Goal: Transaction & Acquisition: Purchase product/service

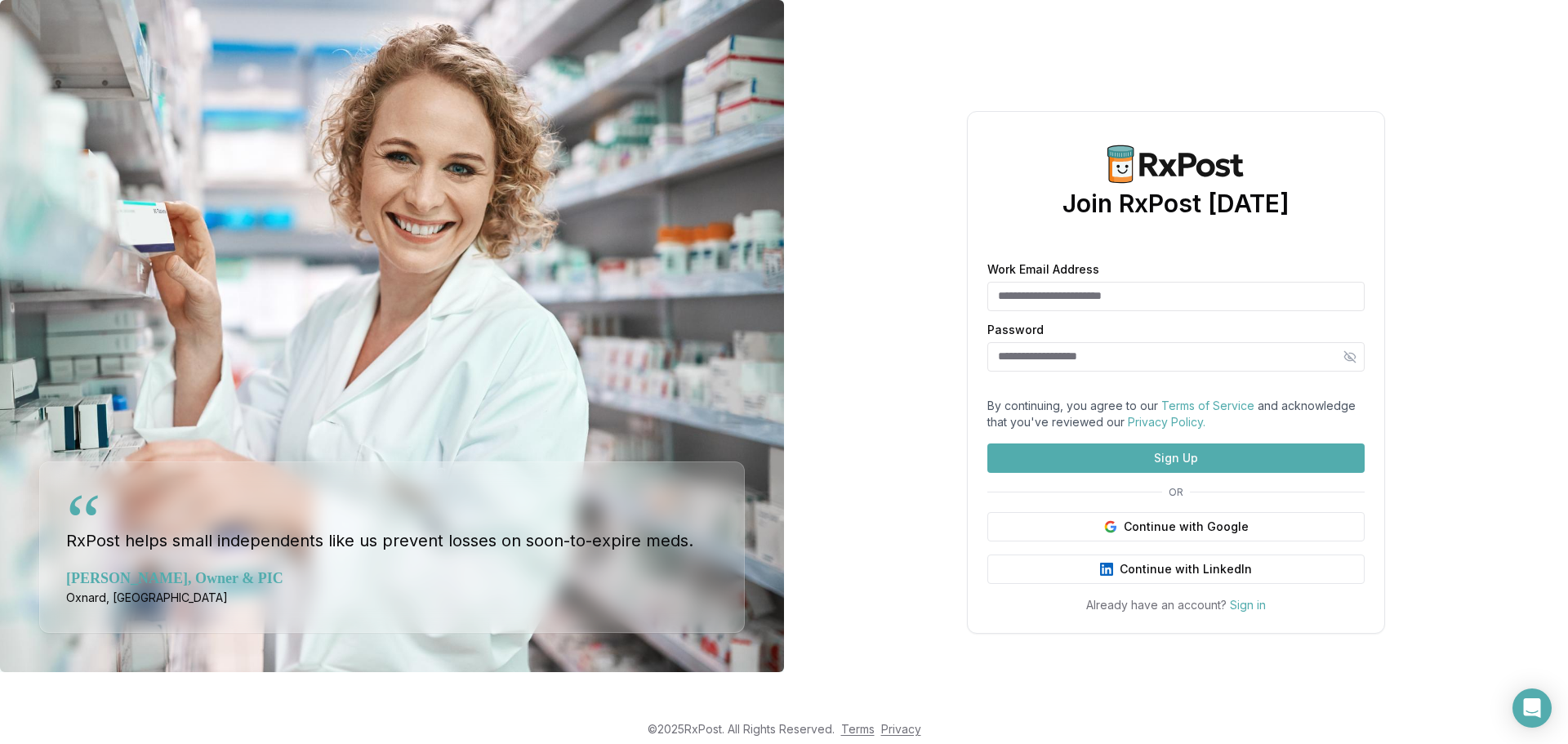
scroll to position [33, 0]
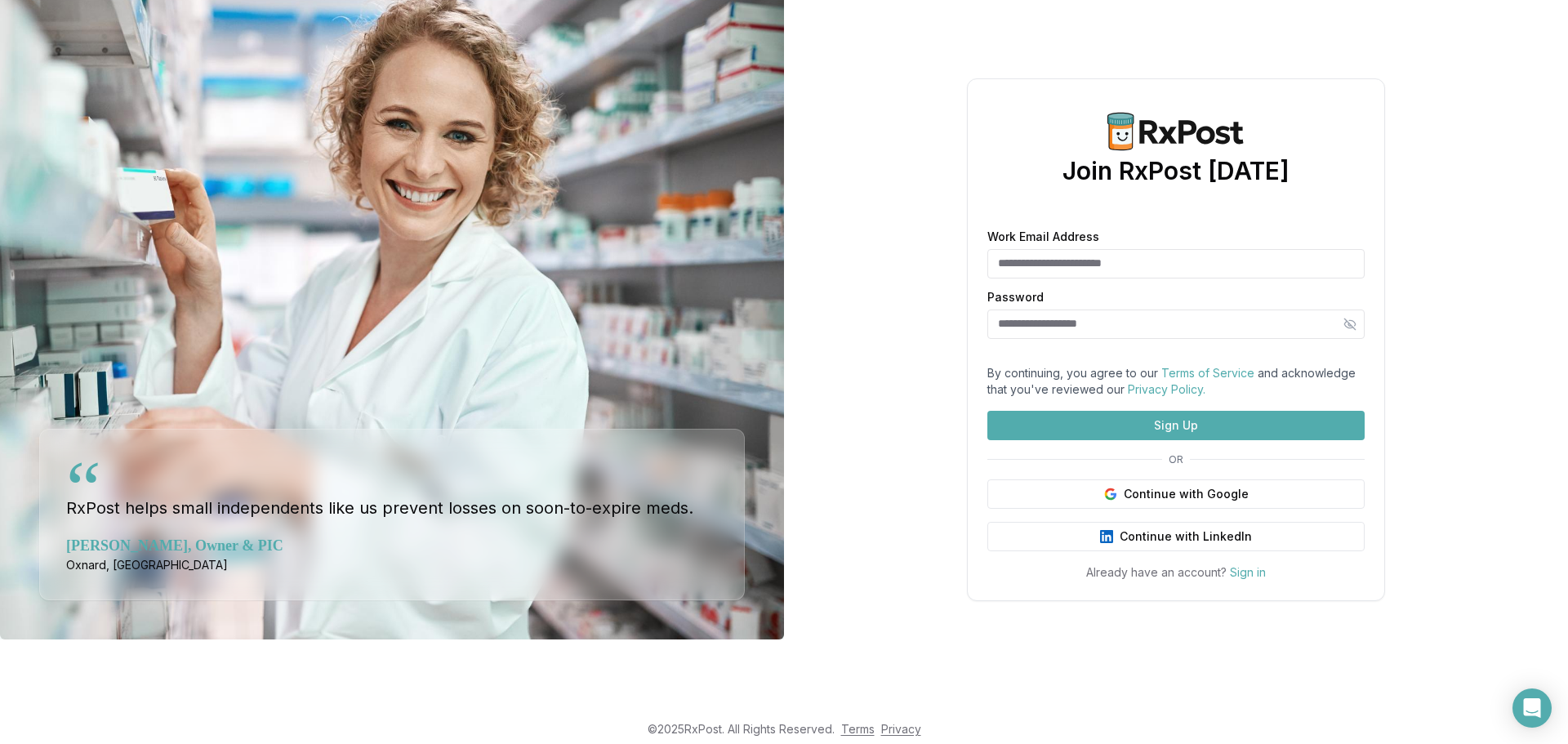
click at [1040, 249] on input "Work Email Address" at bounding box center [1176, 264] width 378 height 30
type input "**********"
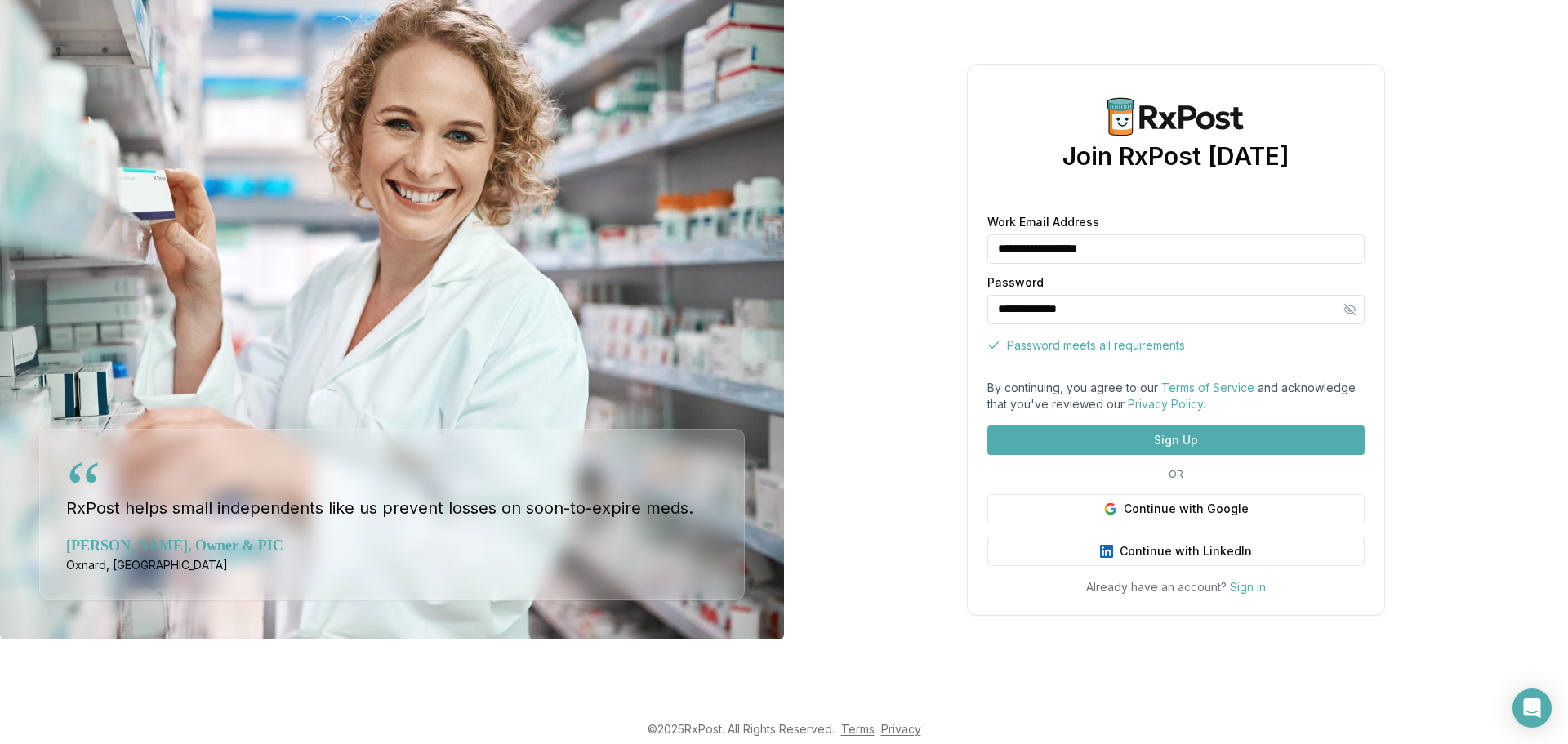
type input "**********"
click at [1088, 455] on button "Sign Up" at bounding box center [1176, 440] width 378 height 30
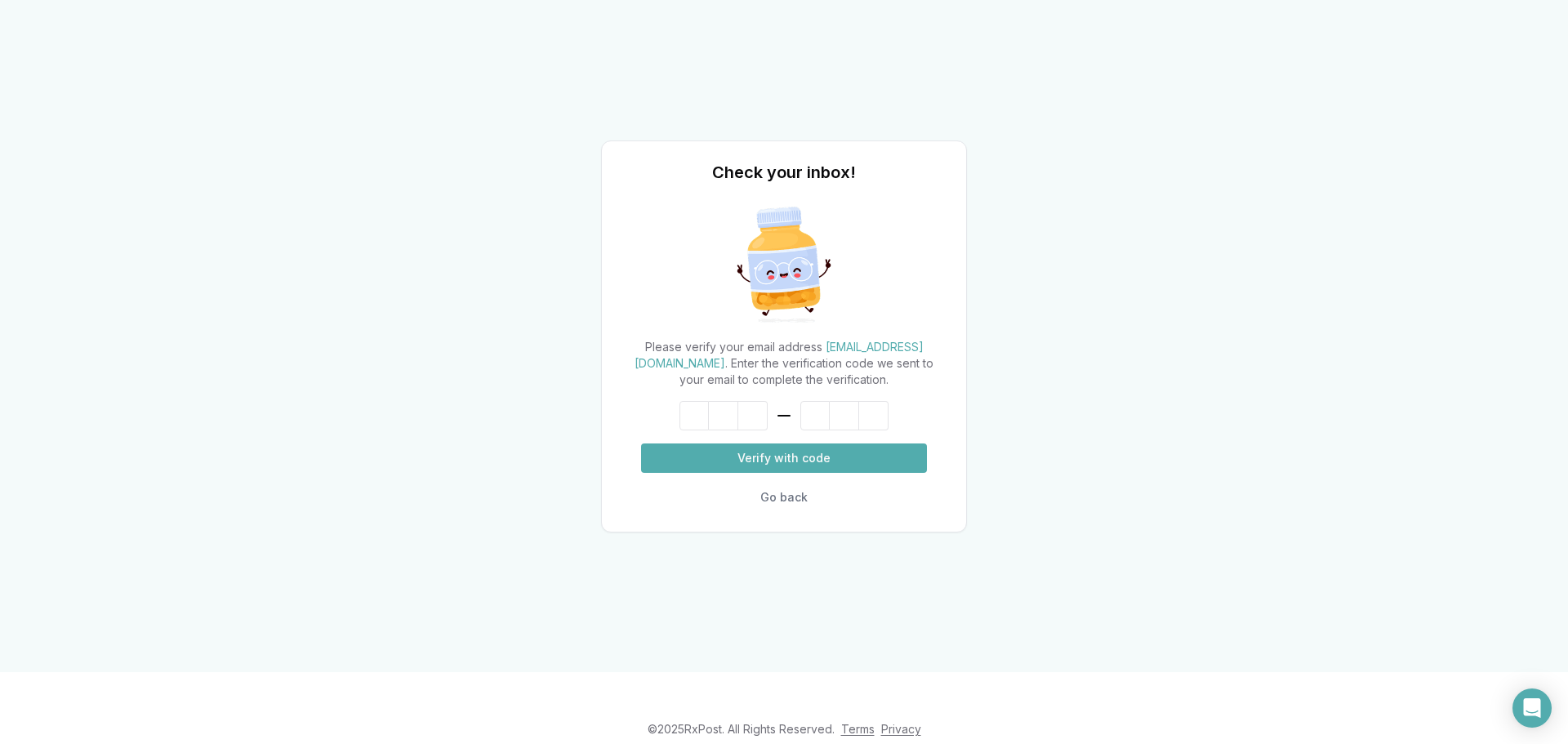
click at [708, 419] on input at bounding box center [784, 416] width 209 height 30
type input "******"
click at [723, 458] on button "Verify with code" at bounding box center [783, 458] width 286 height 30
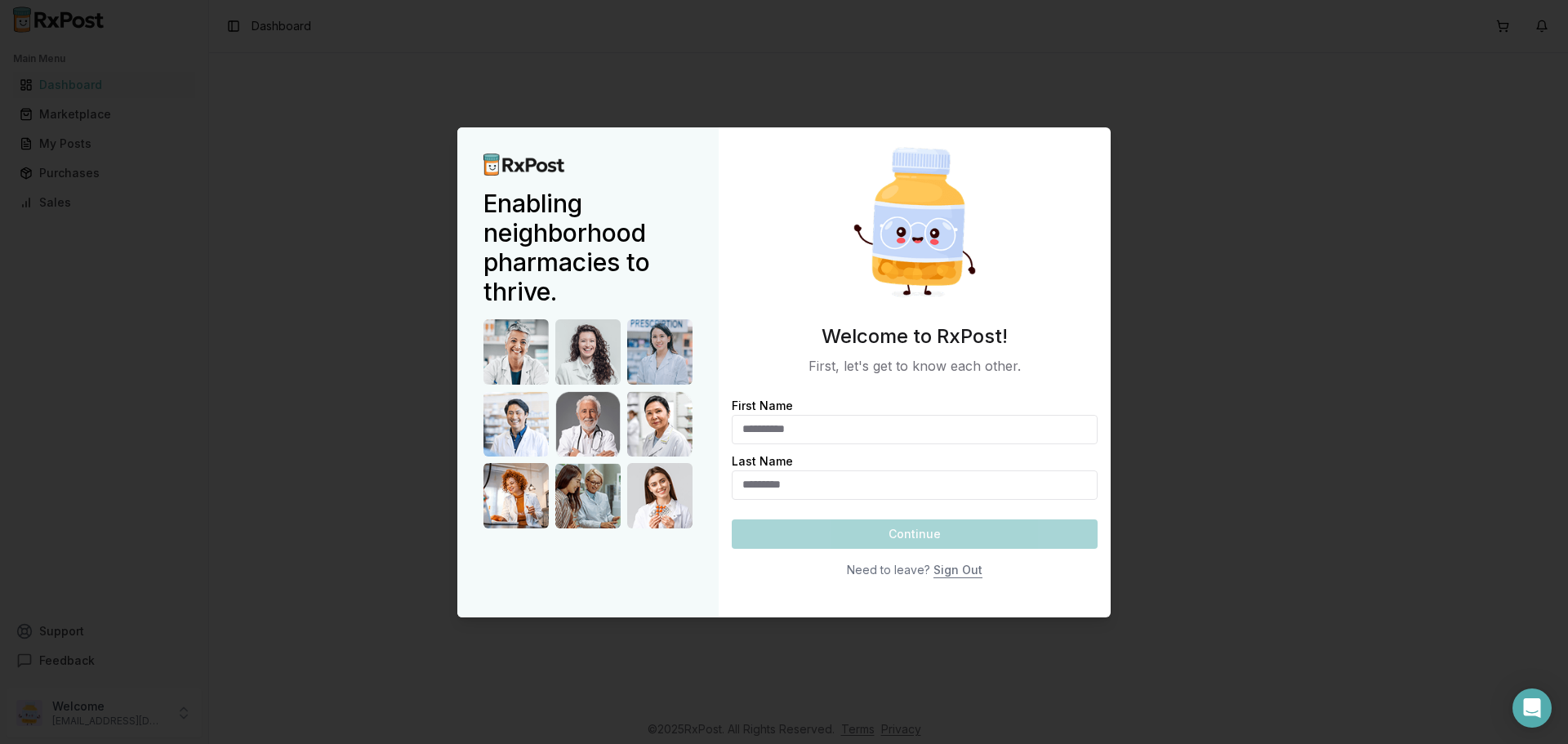
click at [840, 431] on input "First Name" at bounding box center [914, 430] width 366 height 30
type input "***"
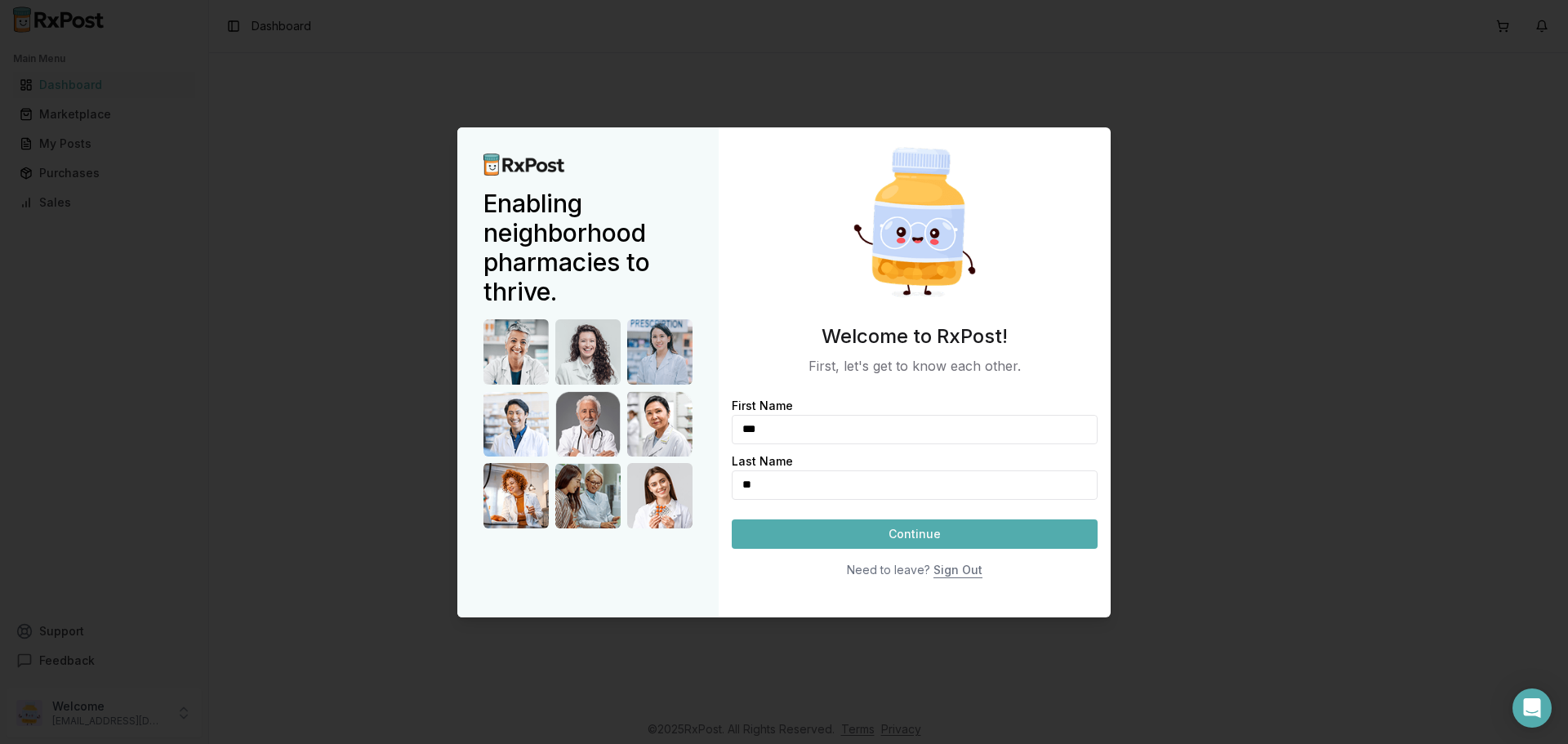
type input "*"
type input "*****"
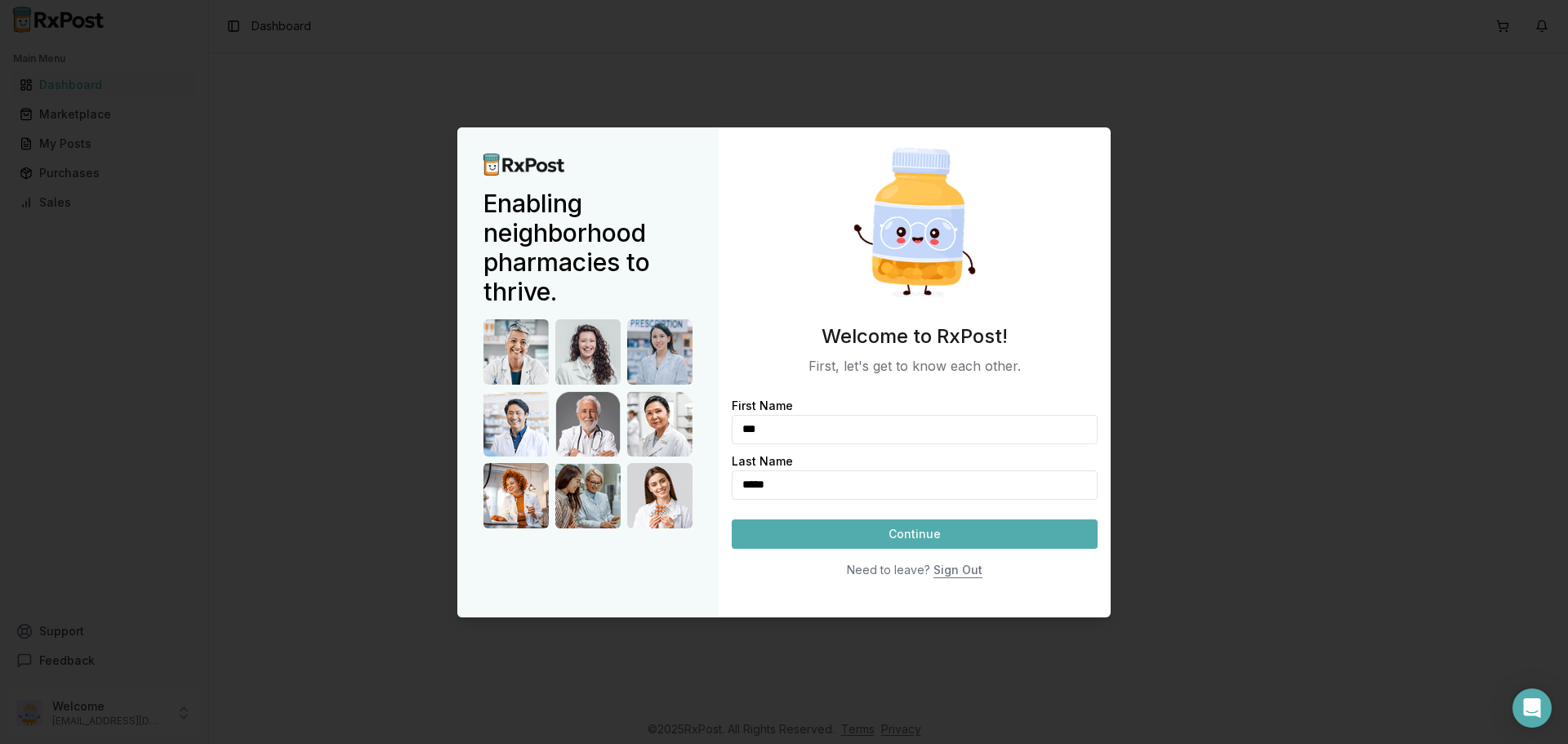
click at [956, 532] on button "Continue" at bounding box center [914, 534] width 366 height 30
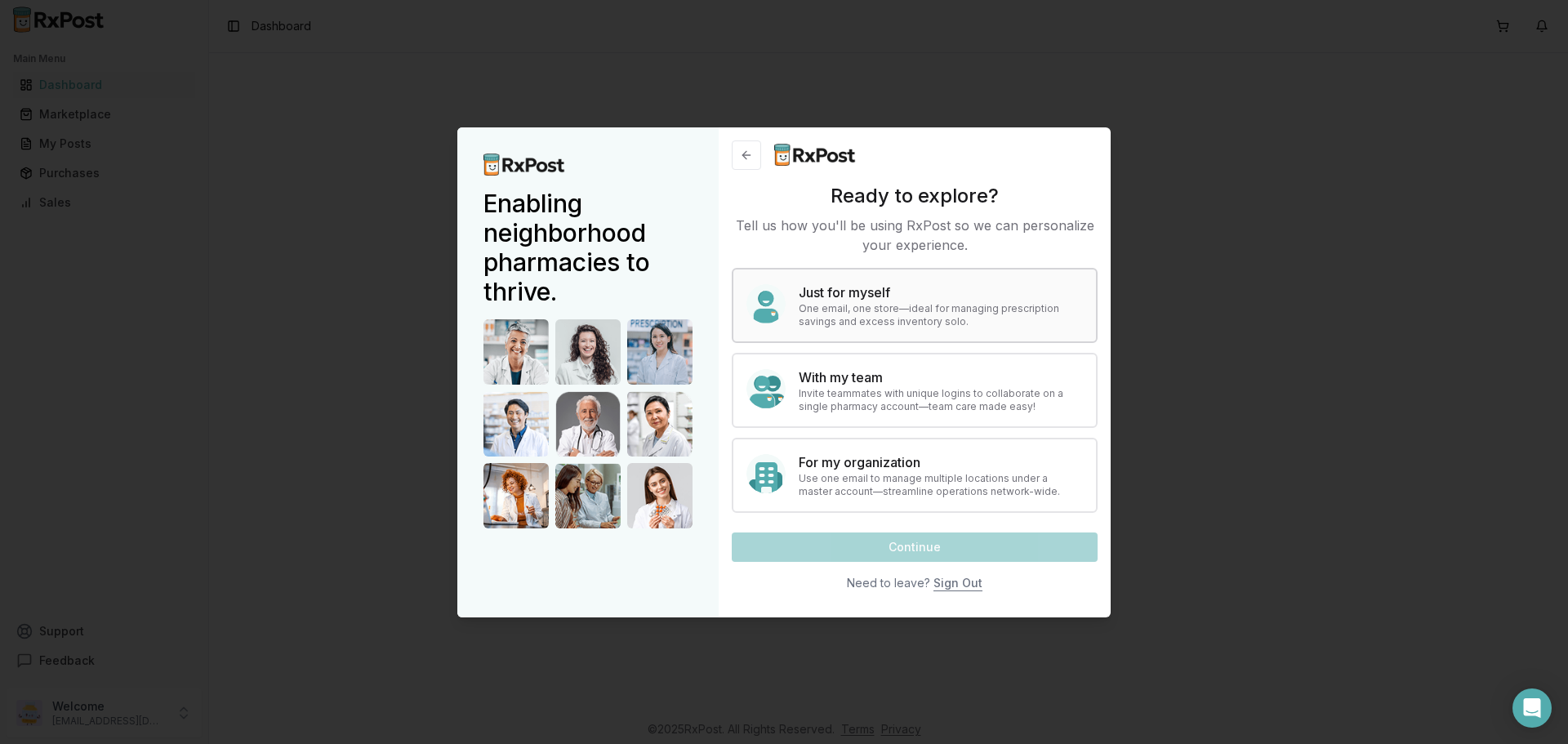
click at [973, 314] on p "One email, one store—ideal for managing prescription savings and excess invento…" at bounding box center [940, 315] width 284 height 26
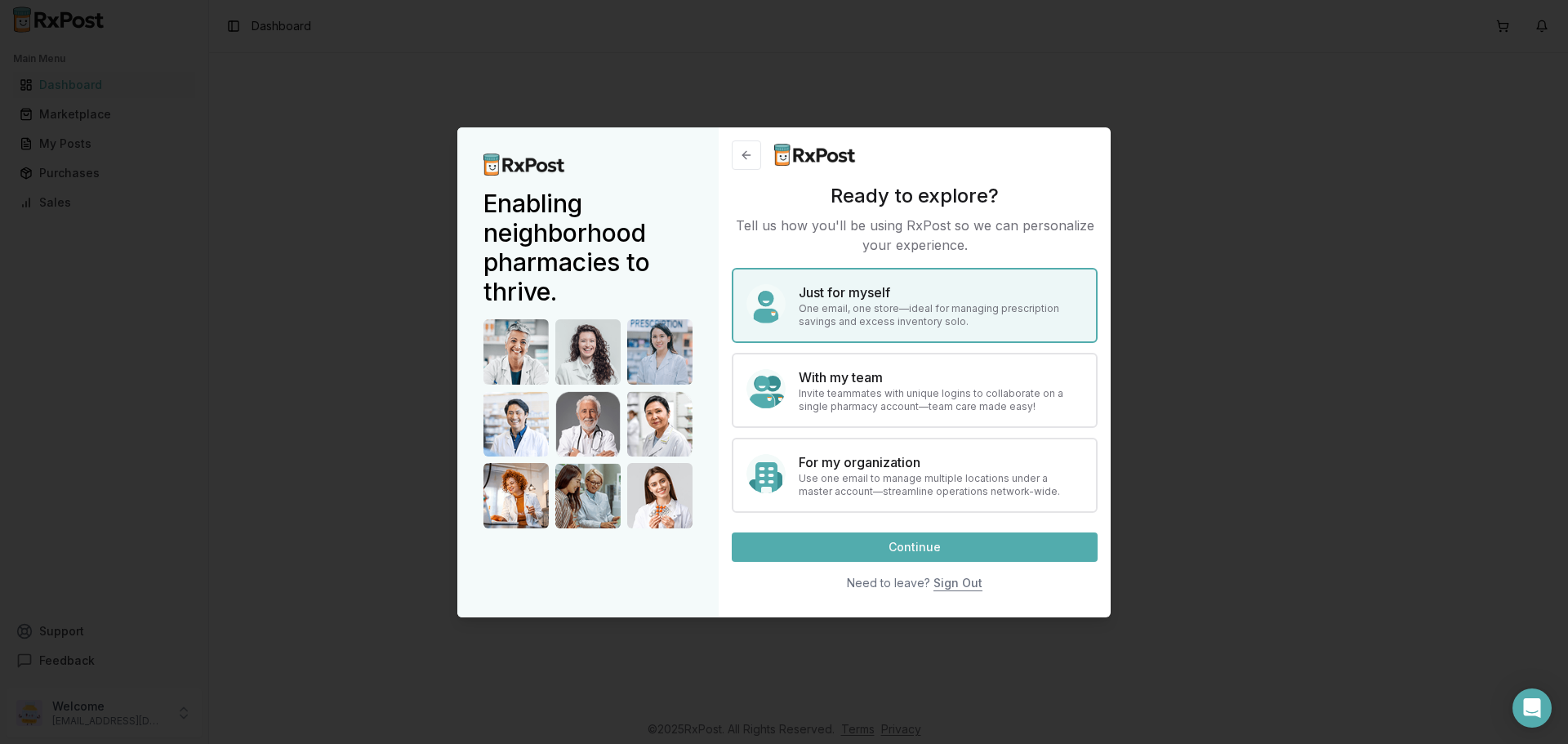
click at [944, 540] on button "Continue" at bounding box center [914, 547] width 366 height 30
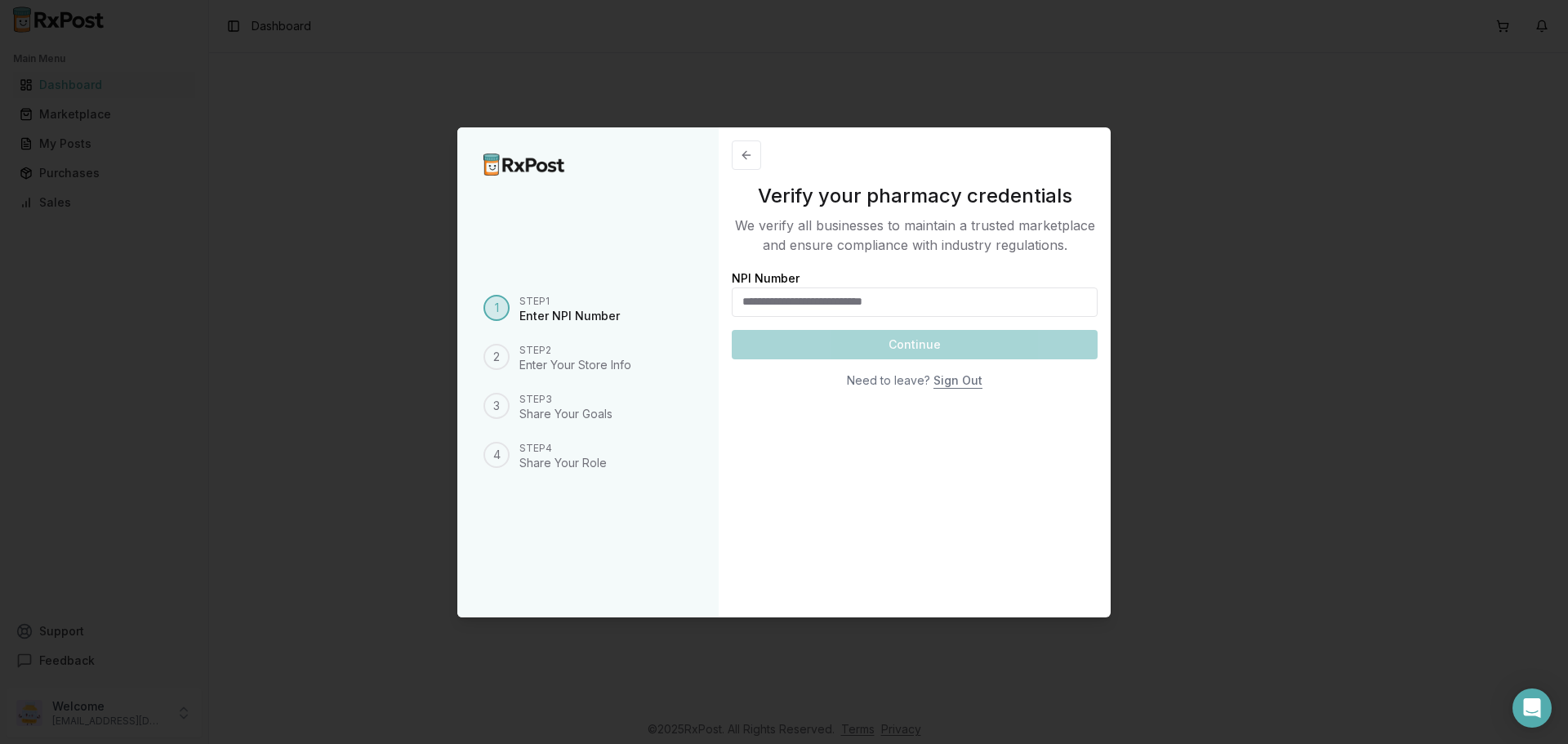
click at [791, 309] on input "NPI Number" at bounding box center [914, 302] width 366 height 30
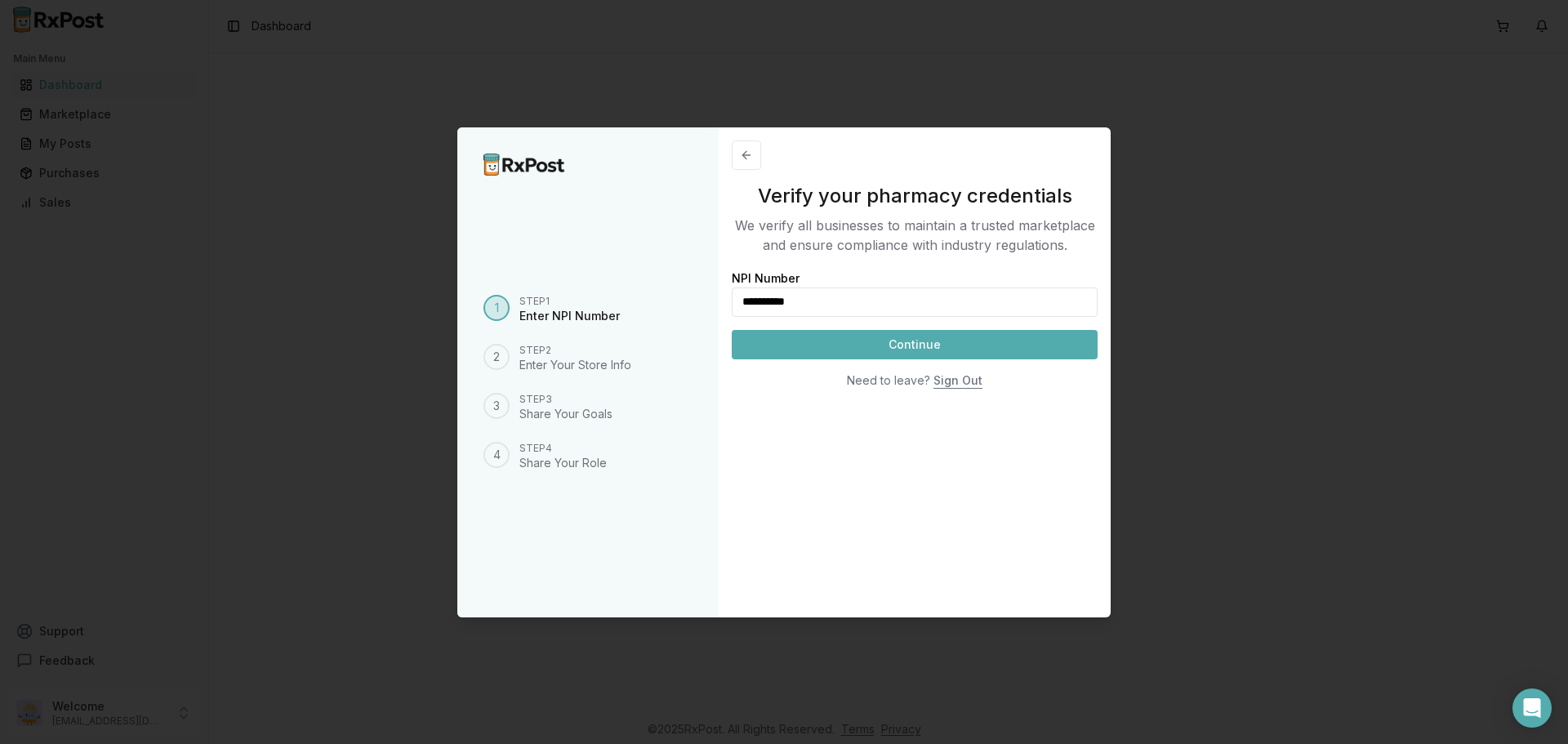
type input "**********"
click at [792, 340] on button "Continue" at bounding box center [914, 345] width 366 height 30
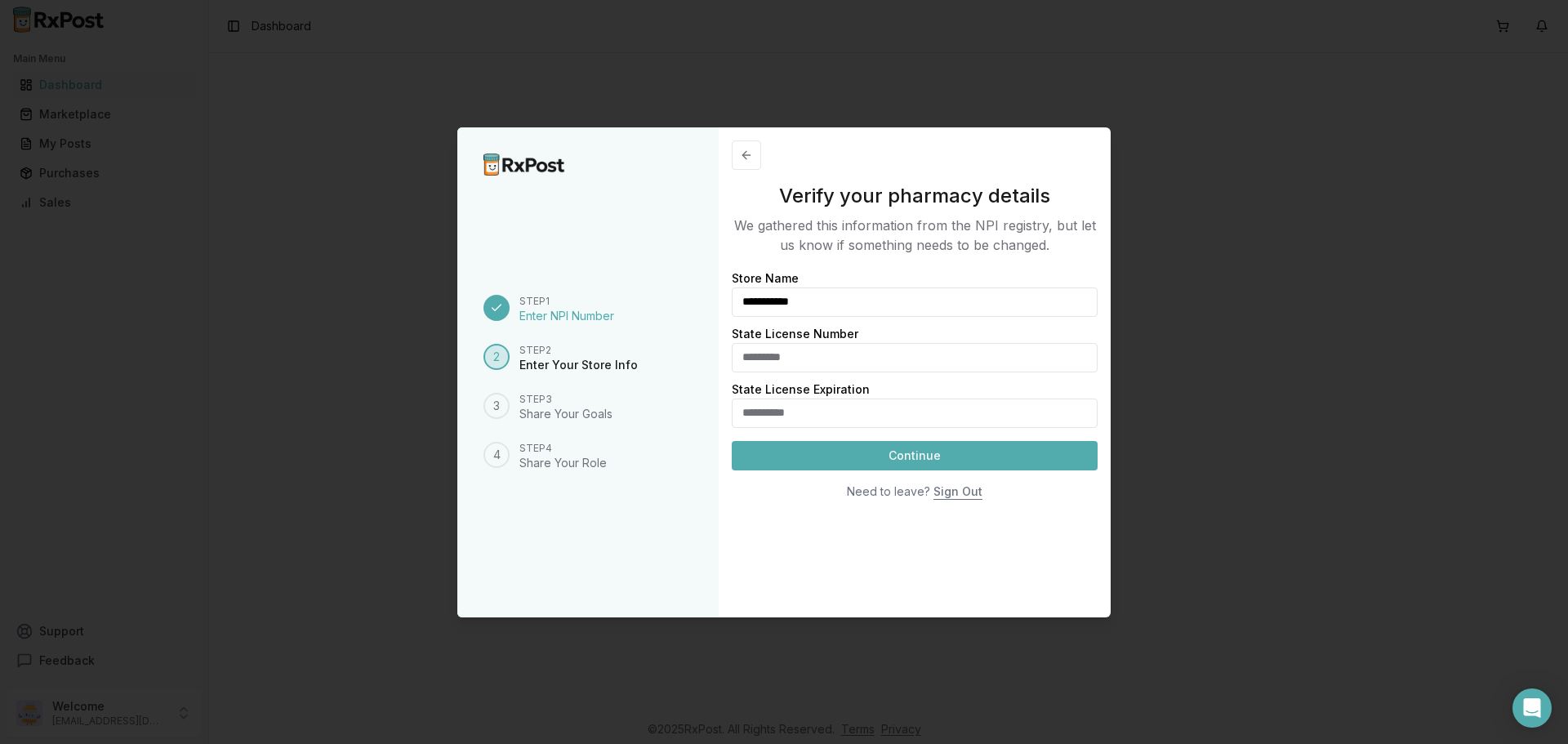
click at [821, 356] on input "State License Number" at bounding box center [914, 358] width 366 height 30
drag, startPoint x: 784, startPoint y: 300, endPoint x: 1015, endPoint y: 297, distance: 231.0
click at [1015, 297] on input "**********" at bounding box center [914, 302] width 366 height 30
type input "********"
click at [839, 359] on input "State License Number" at bounding box center [914, 358] width 366 height 30
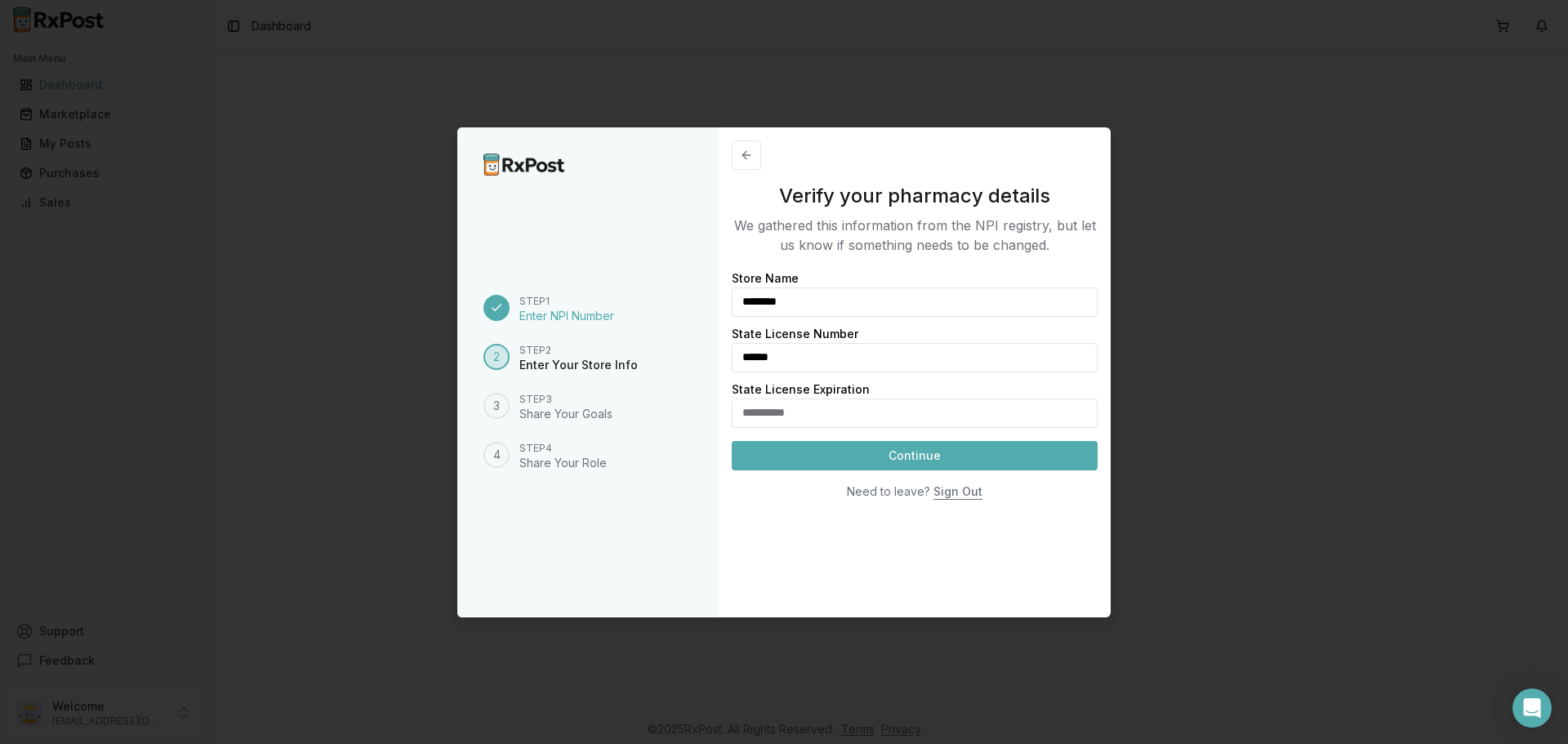
type input "******"
click at [791, 418] on input "State License Expiration" at bounding box center [914, 413] width 366 height 30
type input "**********"
click at [794, 456] on button "Continue" at bounding box center [914, 456] width 366 height 30
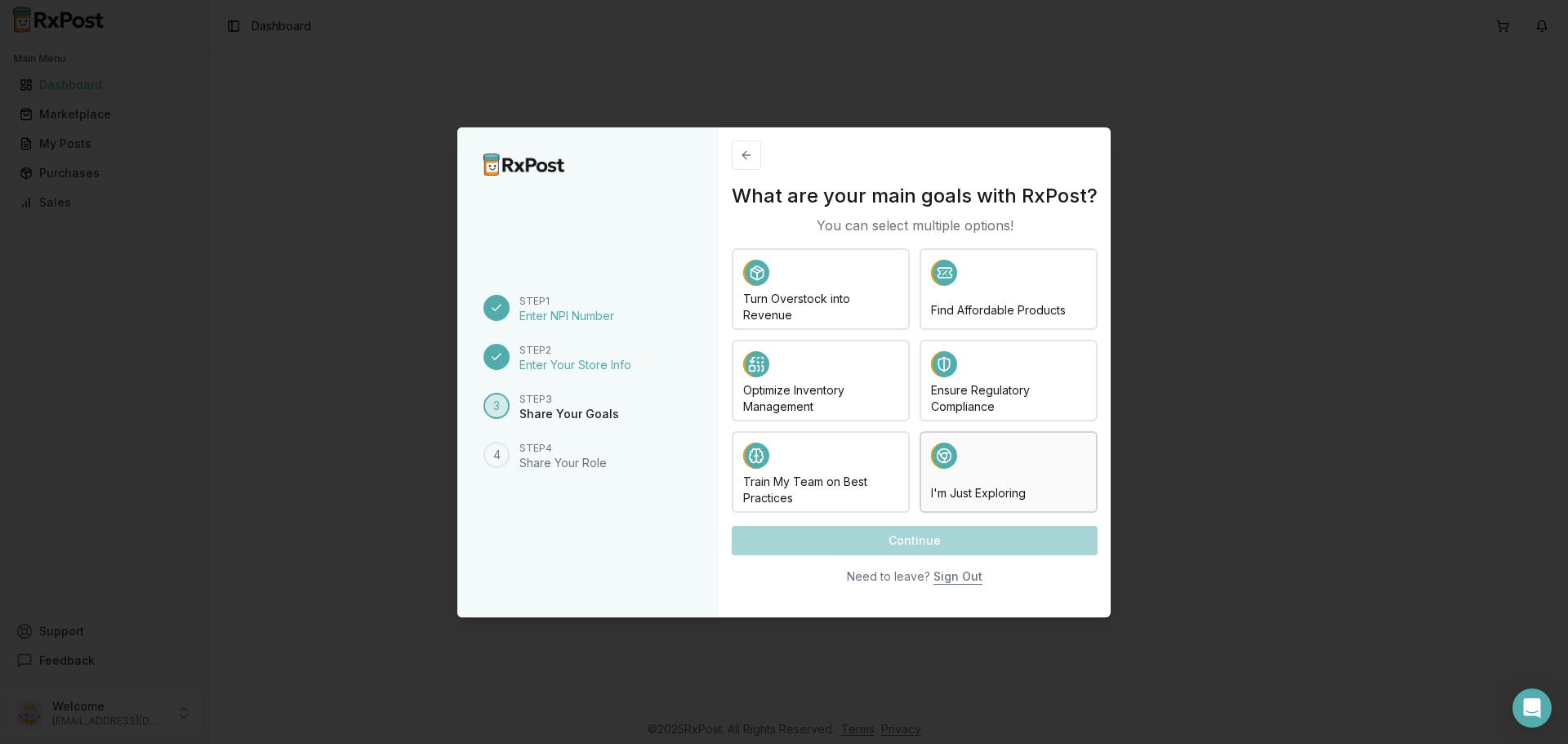
click at [977, 476] on div "I'm Just Exploring" at bounding box center [1008, 472] width 155 height 59
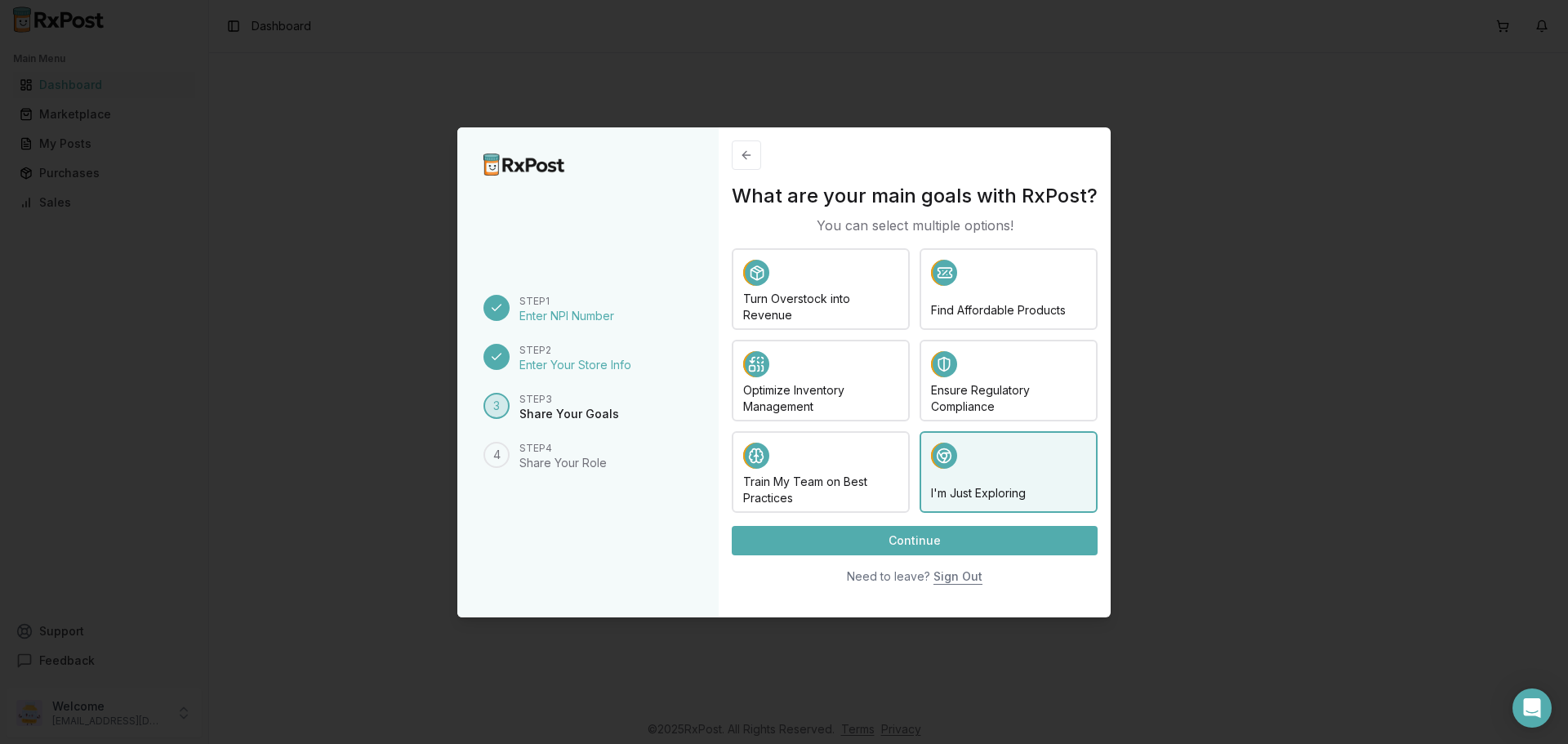
click at [954, 549] on button "Continue" at bounding box center [914, 541] width 366 height 30
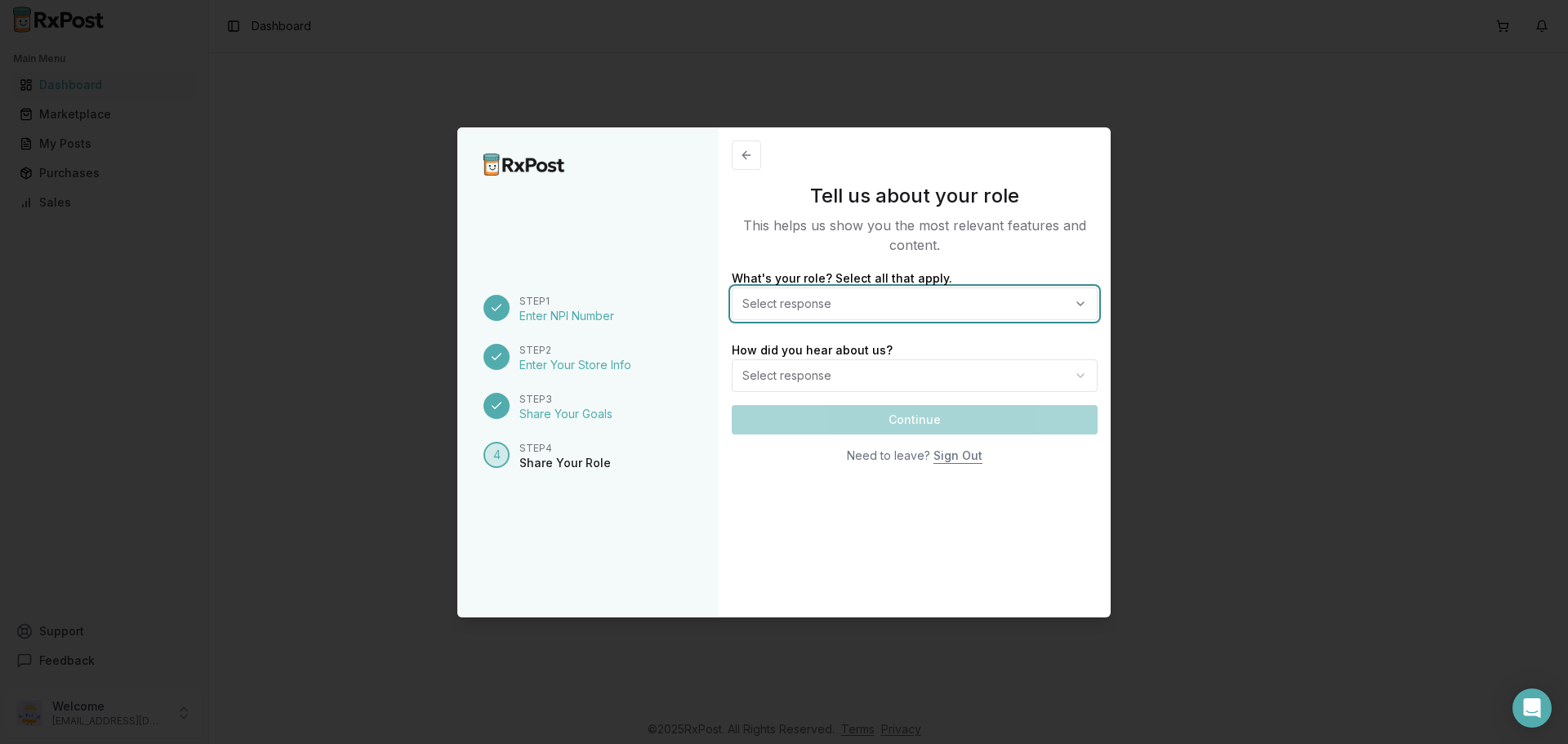
click at [833, 307] on span "Select response" at bounding box center [794, 304] width 102 height 16
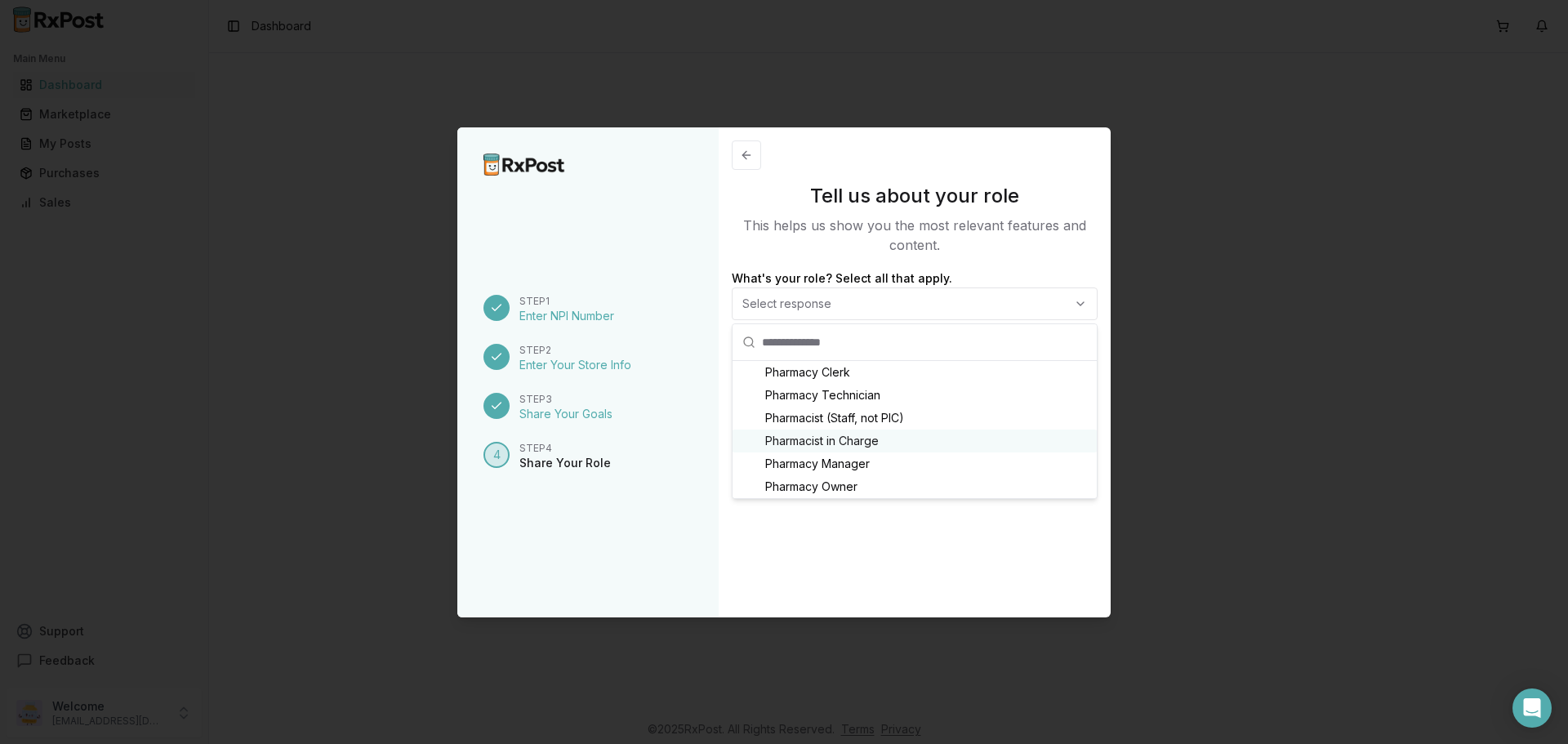
click at [831, 441] on span "Pharmacist in Charge" at bounding box center [821, 441] width 114 height 16
click at [851, 544] on div "Tell us about your role This helps us show you the most relevant features and c…" at bounding box center [915, 372] width 392 height 490
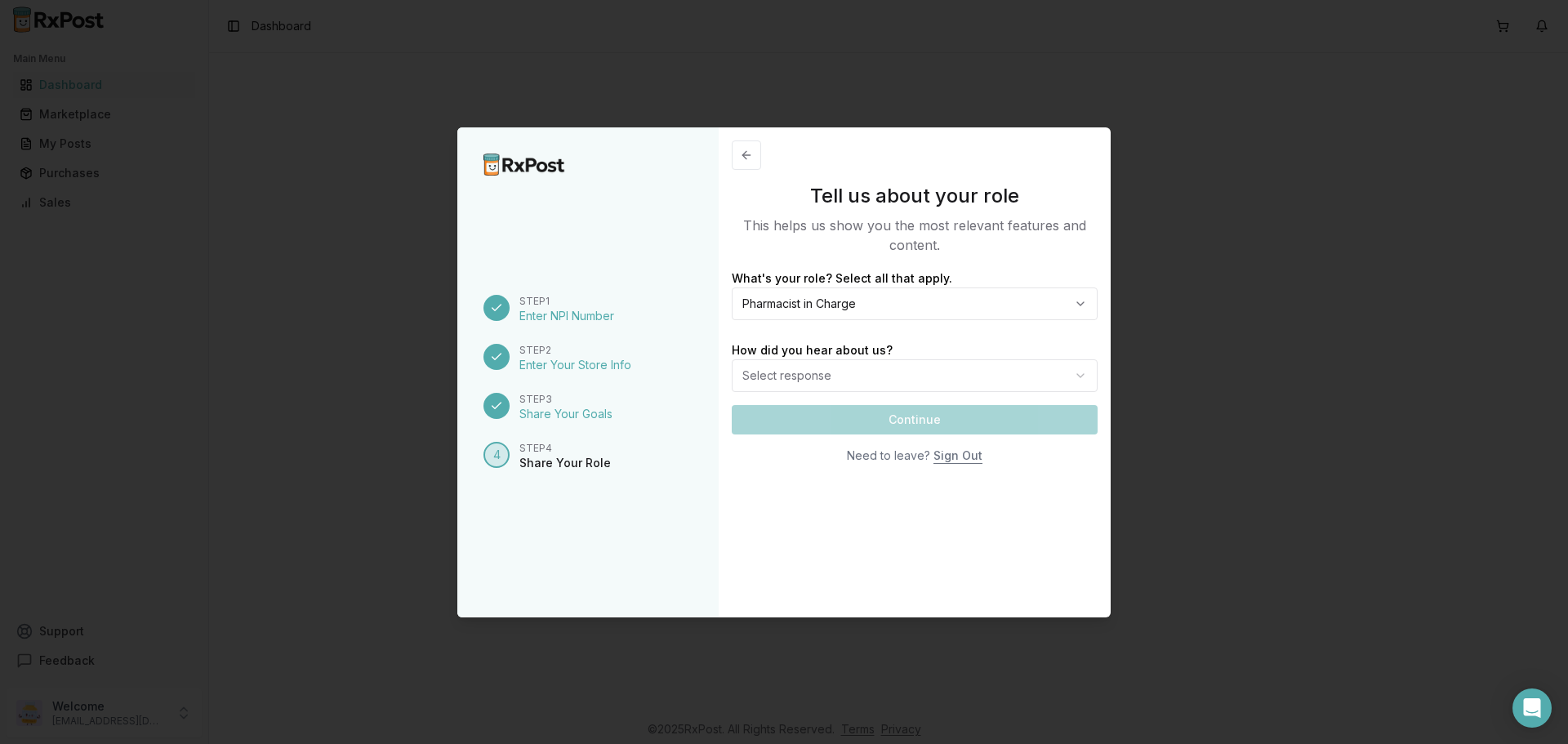
click at [804, 380] on body "Main Menu Dashboard Marketplace My Posts Purchases Sales Support Feedback Welco…" at bounding box center [784, 372] width 1568 height 744
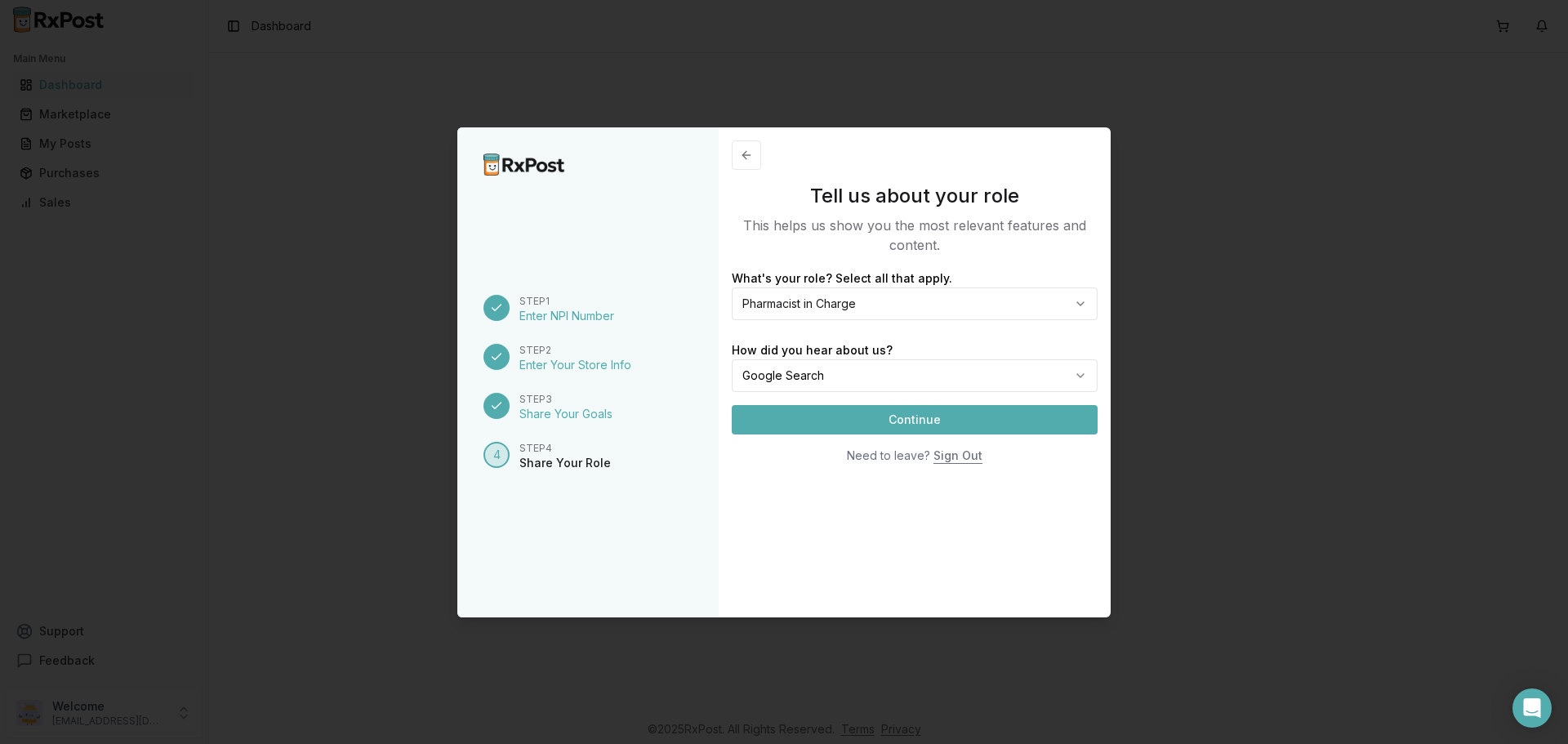
click at [846, 417] on button "Continue" at bounding box center [914, 420] width 366 height 30
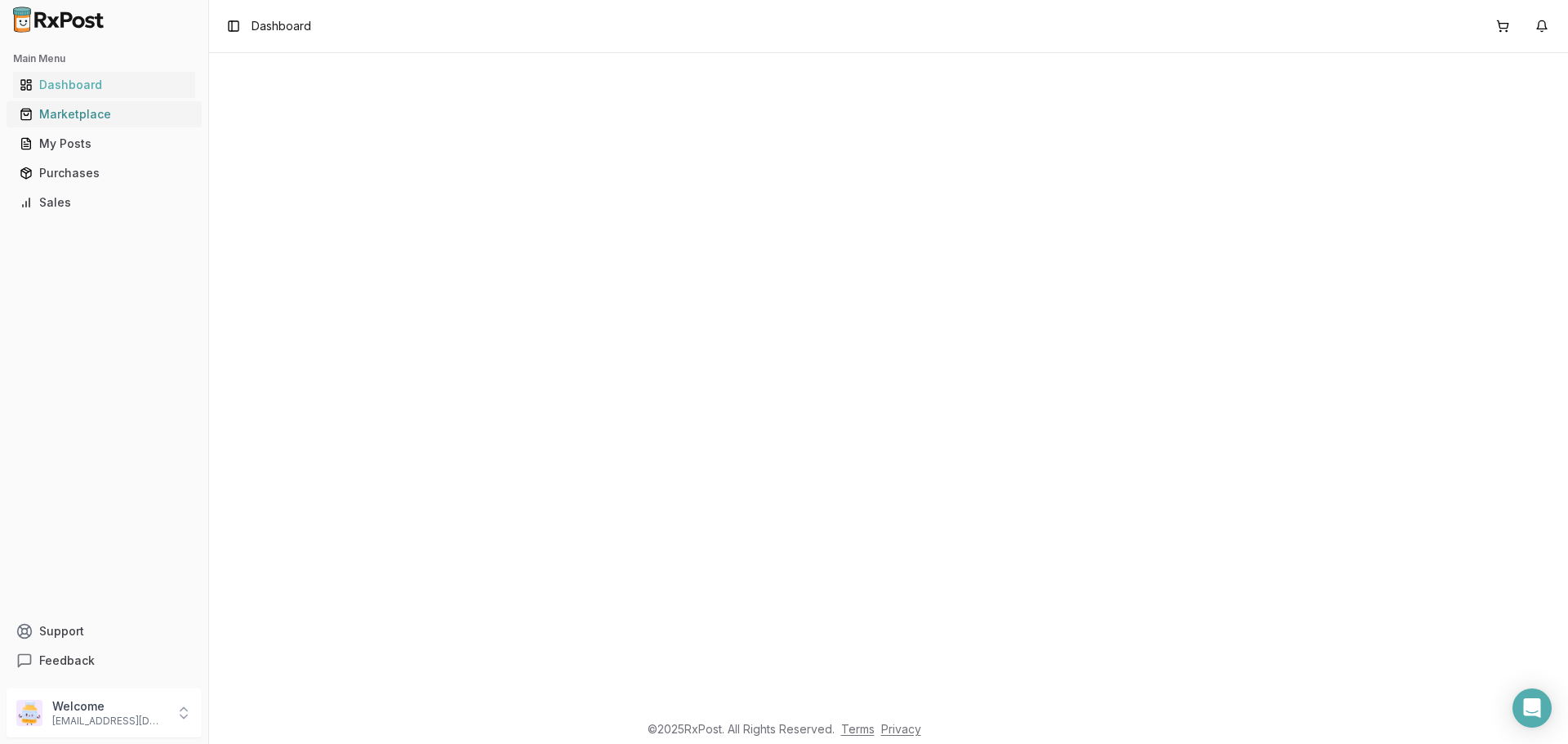
click at [81, 115] on div "Marketplace" at bounding box center [104, 114] width 169 height 16
click at [69, 115] on div "Marketplace" at bounding box center [104, 114] width 169 height 16
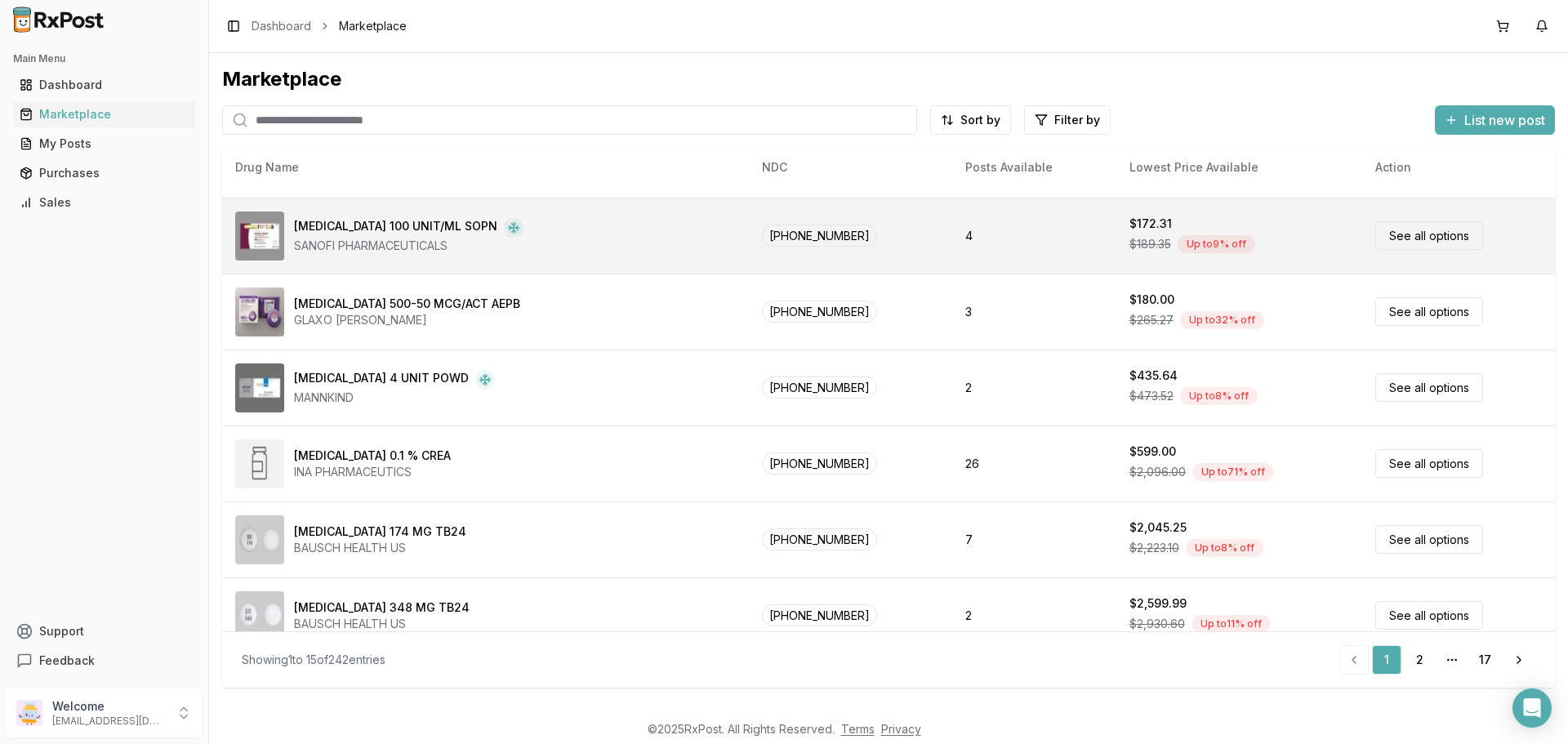
scroll to position [300, 0]
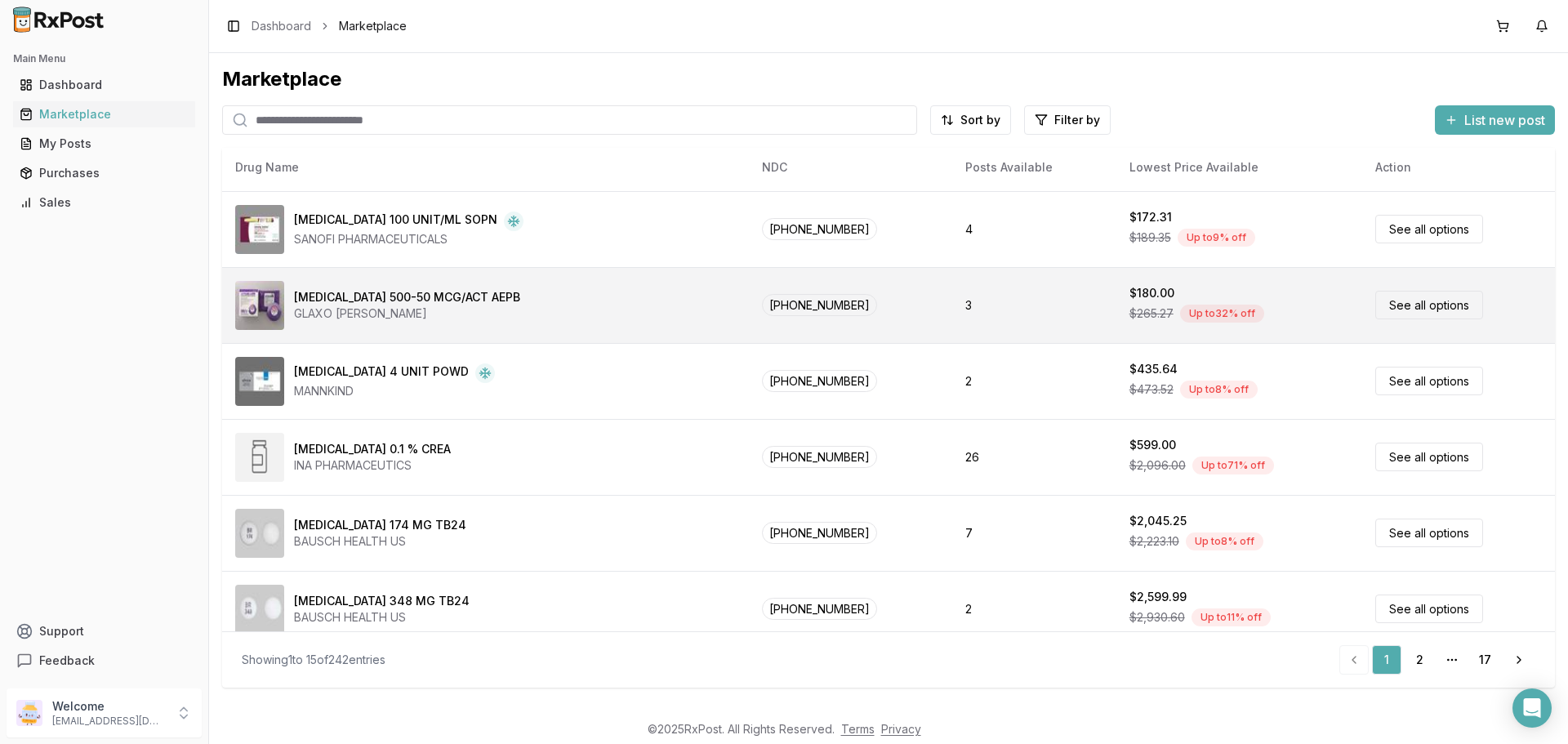
click at [1385, 313] on link "See all options" at bounding box center [1429, 305] width 108 height 29
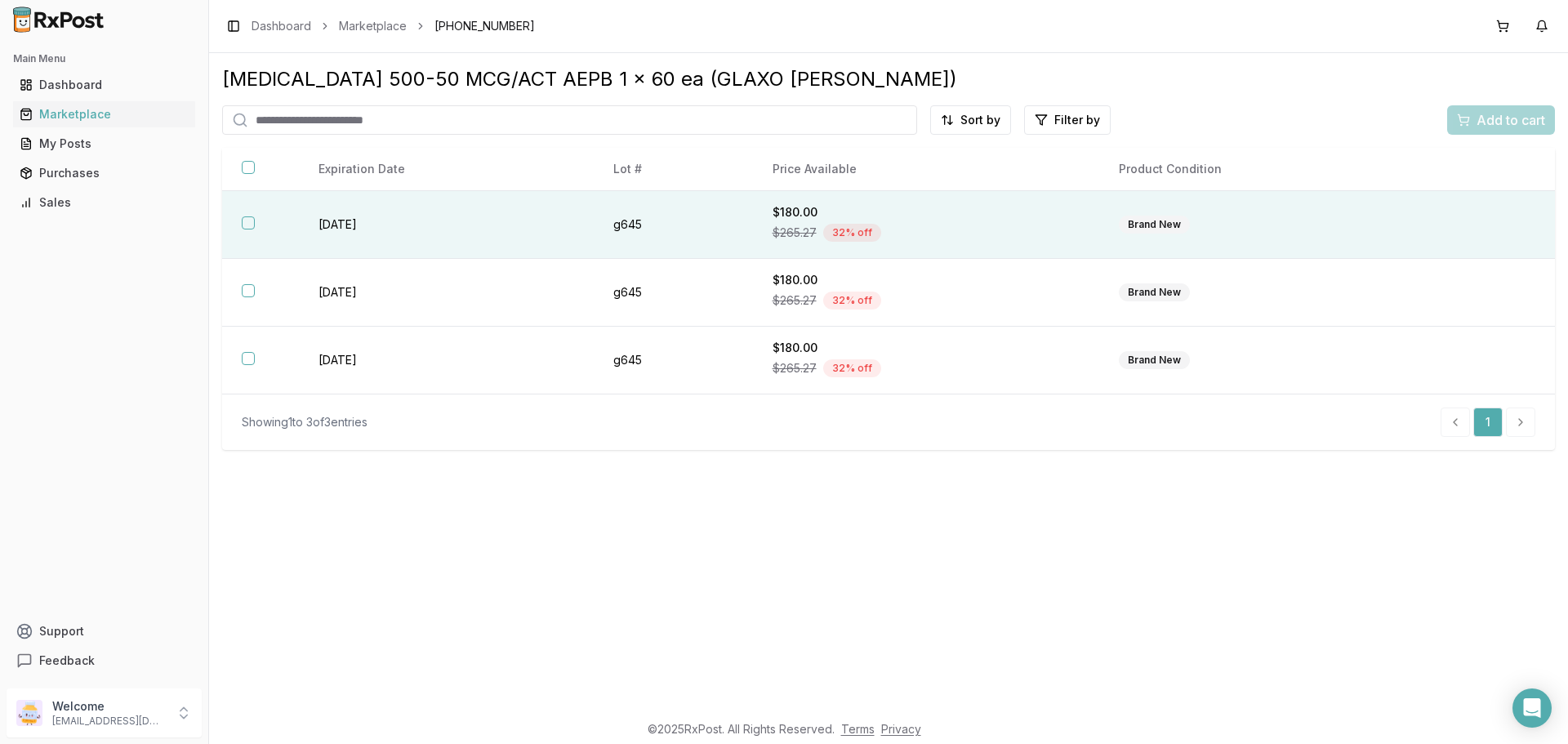
click at [1134, 225] on div "Brand New" at bounding box center [1155, 224] width 71 height 18
click at [1047, 108] on html "Main Menu Dashboard Marketplace My Posts Purchases Sales Support Feedback Welco…" at bounding box center [784, 372] width 1568 height 744
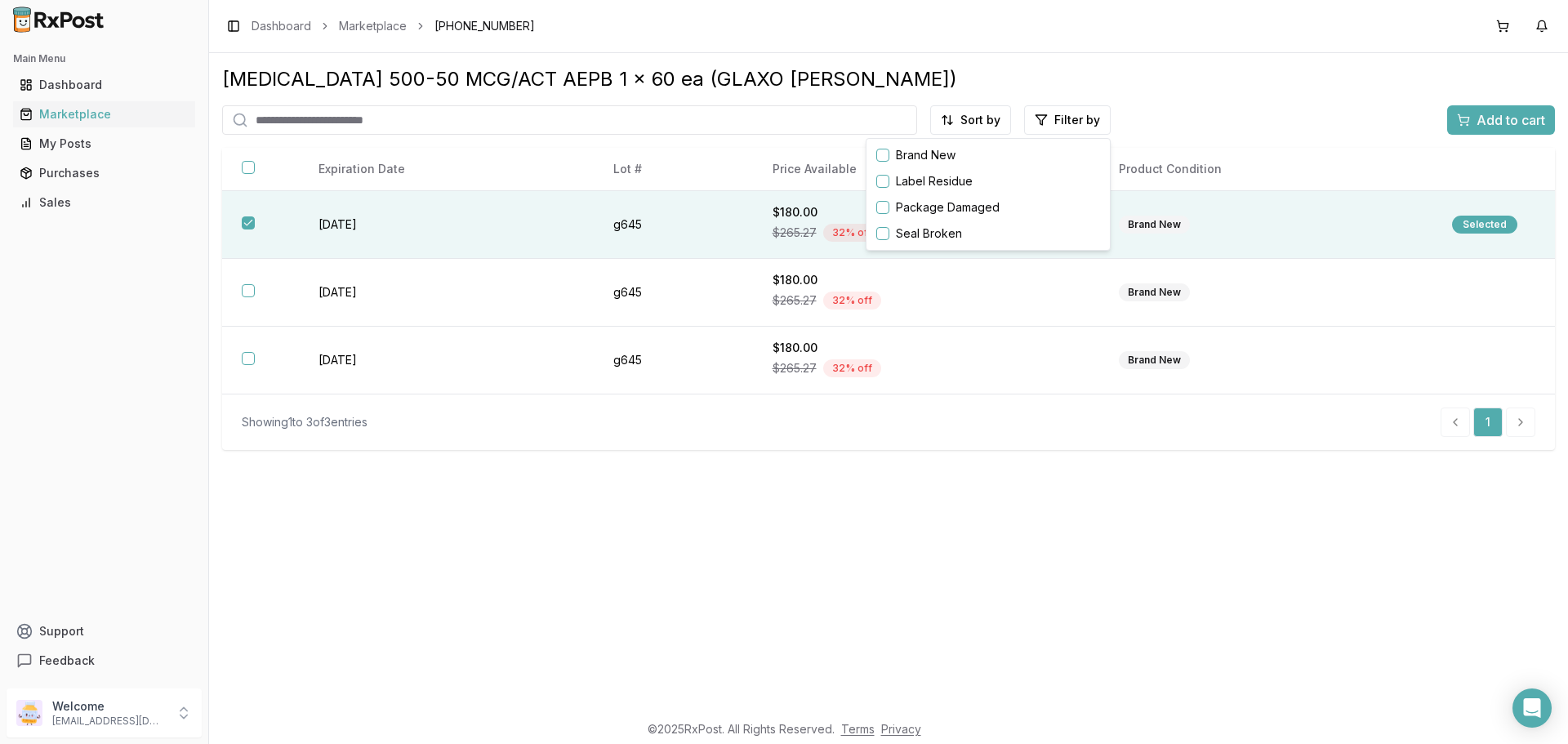
click at [942, 454] on html "Main Menu Dashboard Marketplace My Posts Purchases Sales Support Feedback Welco…" at bounding box center [784, 372] width 1568 height 744
click at [36, 145] on div "My Posts" at bounding box center [104, 143] width 169 height 16
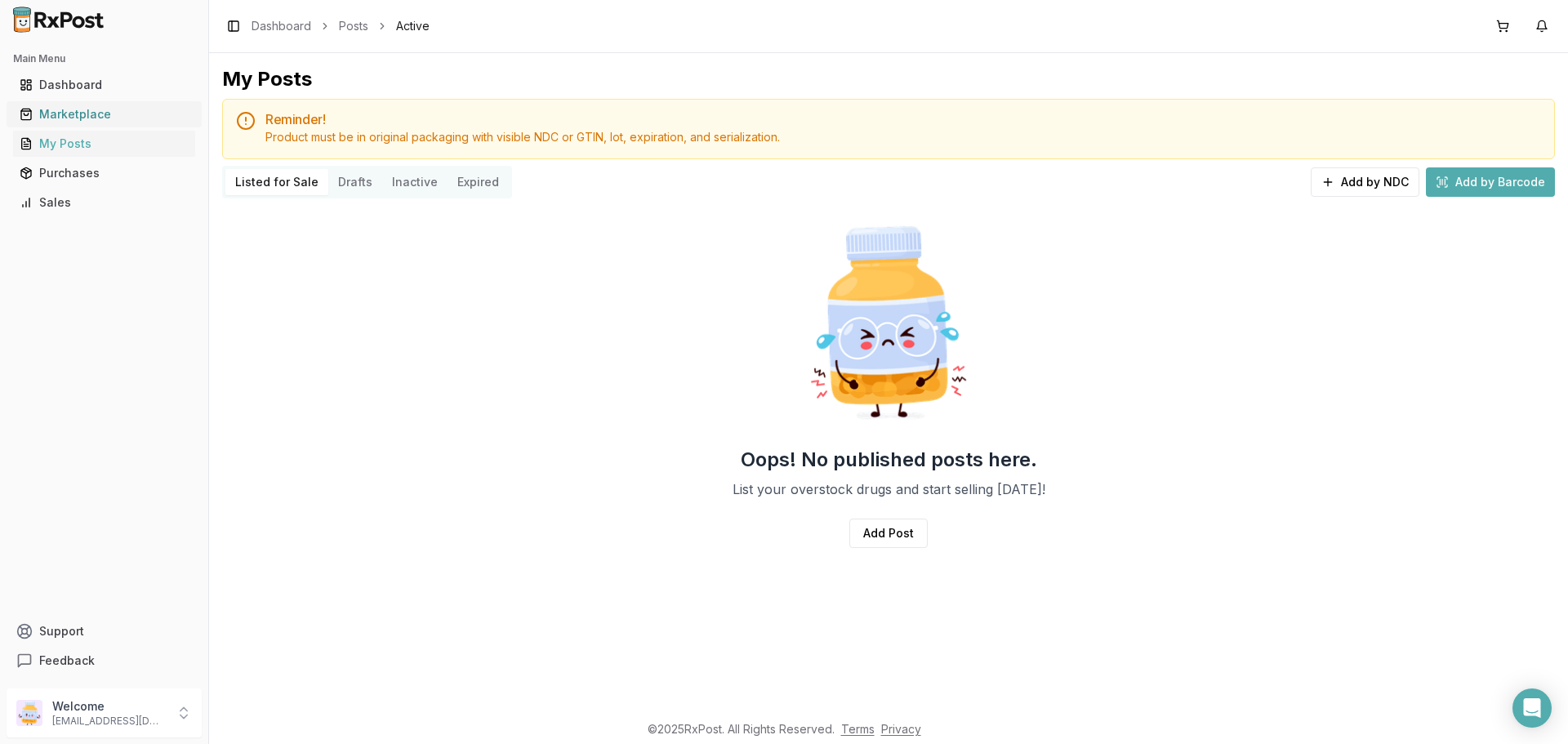
click at [56, 111] on div "Marketplace" at bounding box center [104, 114] width 169 height 16
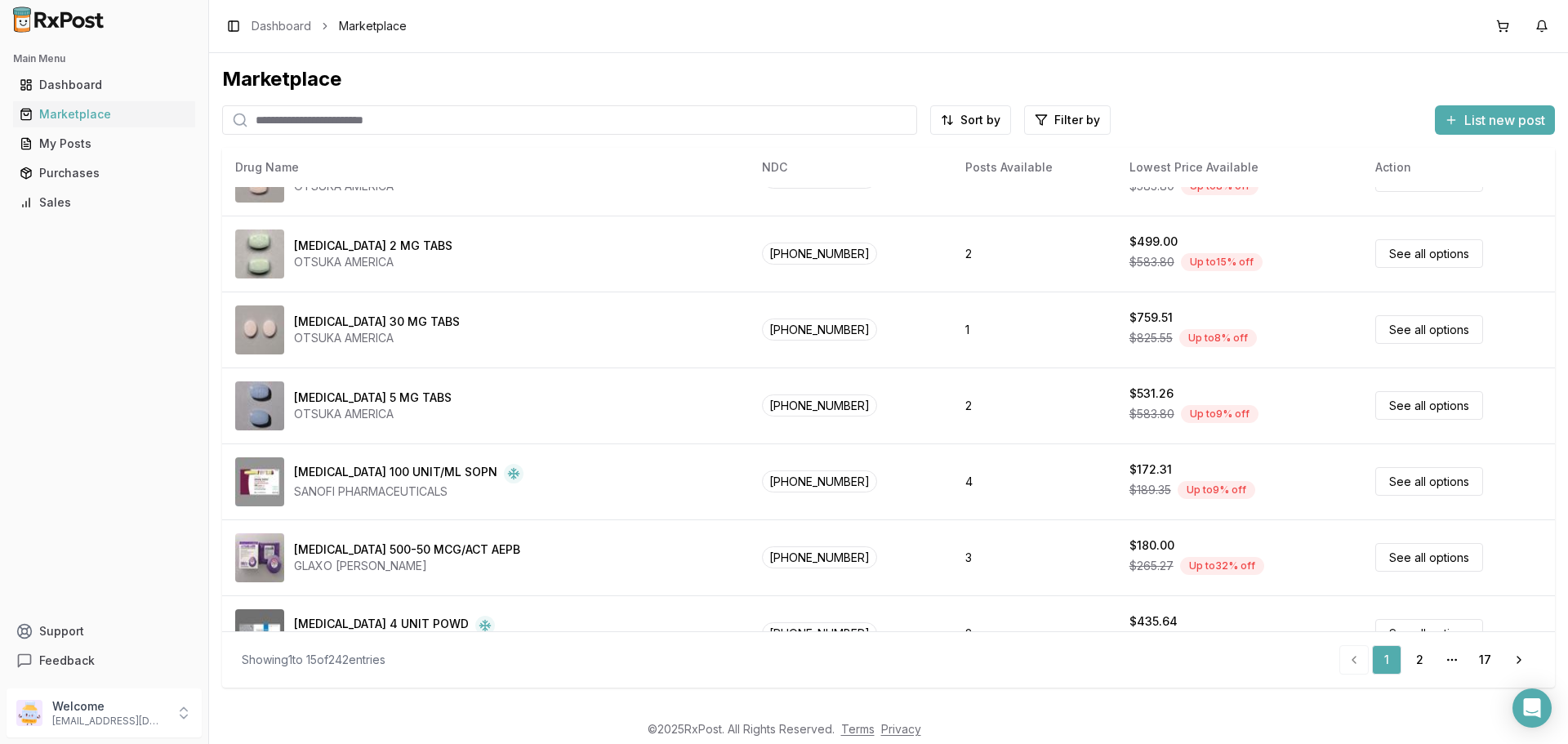
scroll to position [190, 0]
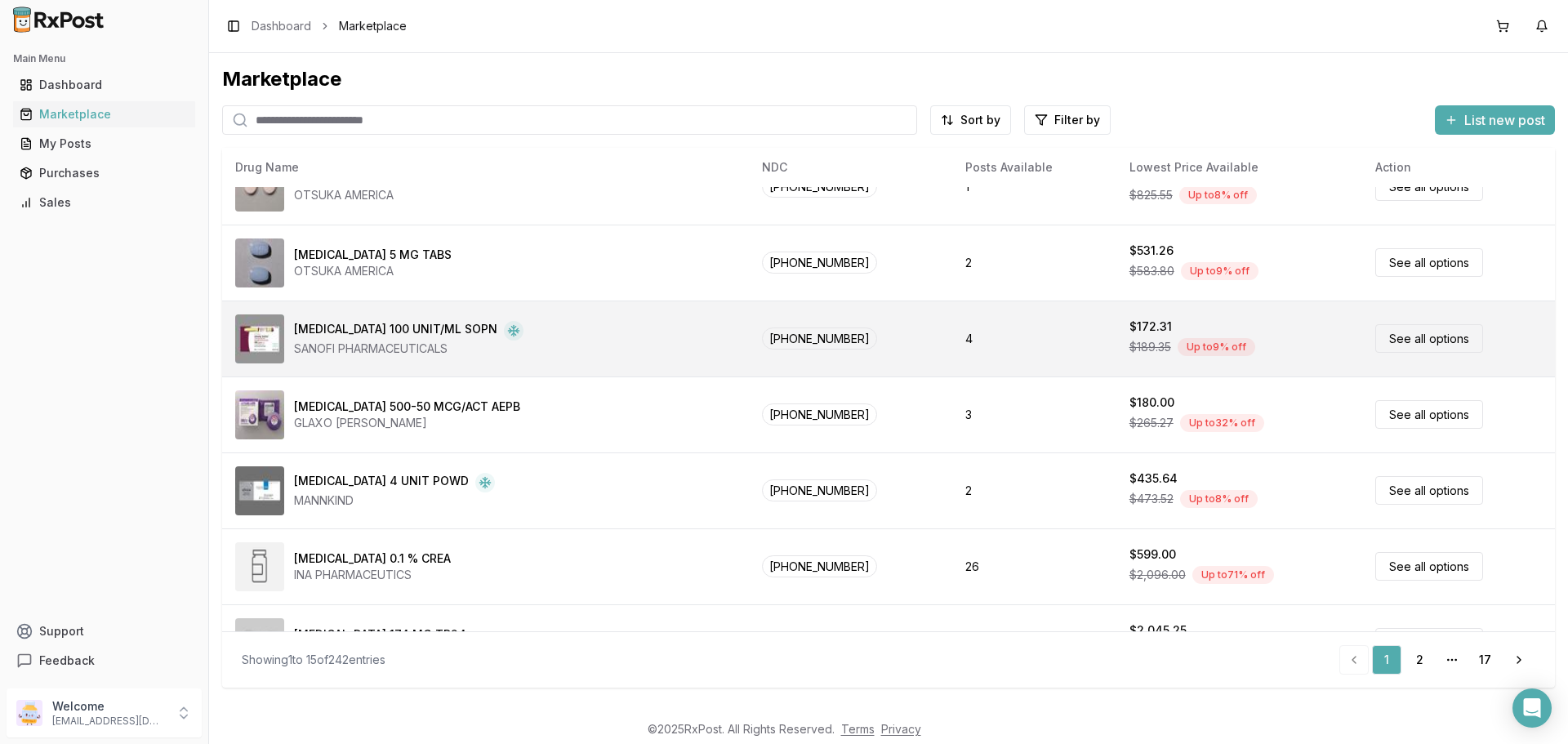
click at [1383, 338] on link "See all options" at bounding box center [1429, 338] width 108 height 29
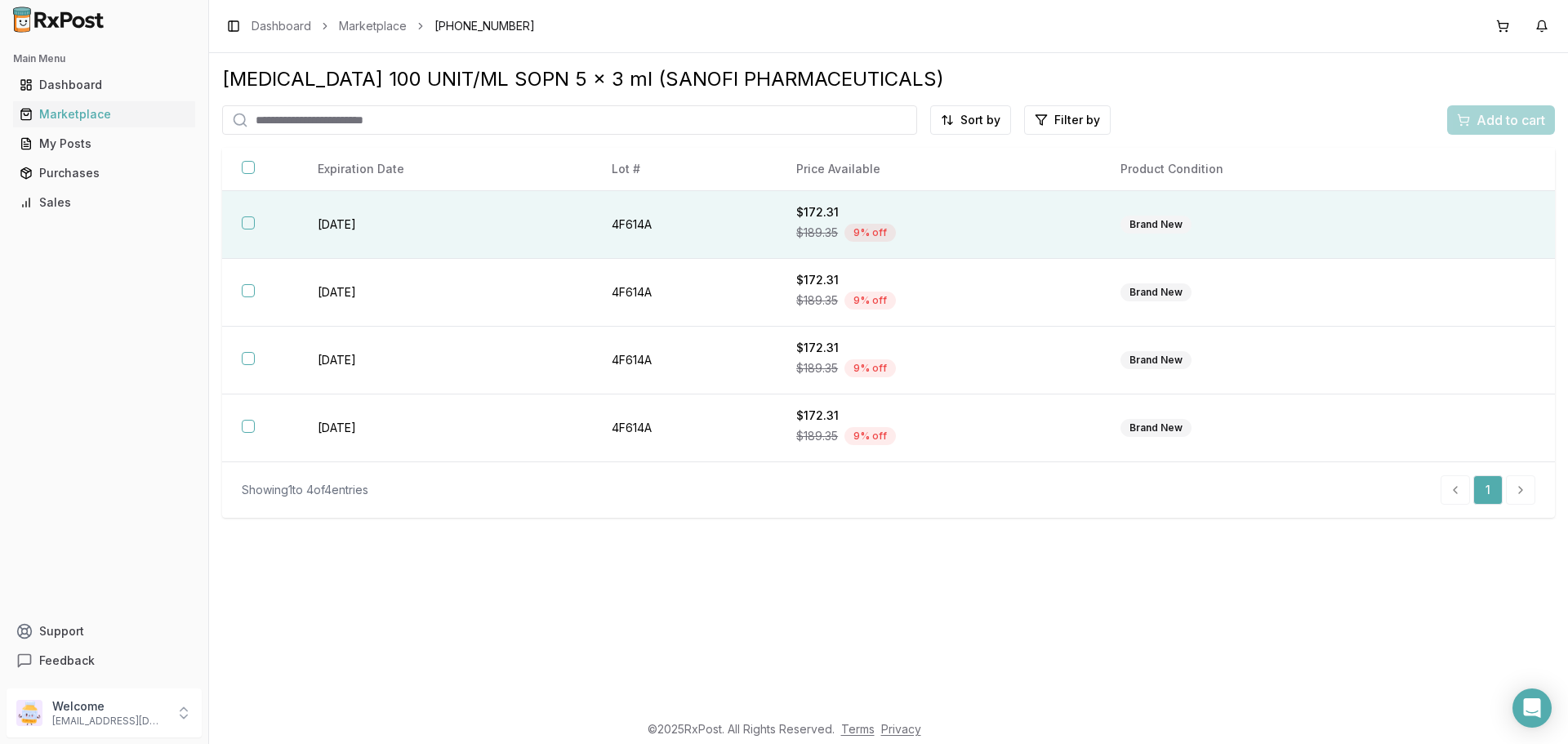
click at [239, 221] on th at bounding box center [260, 225] width 76 height 68
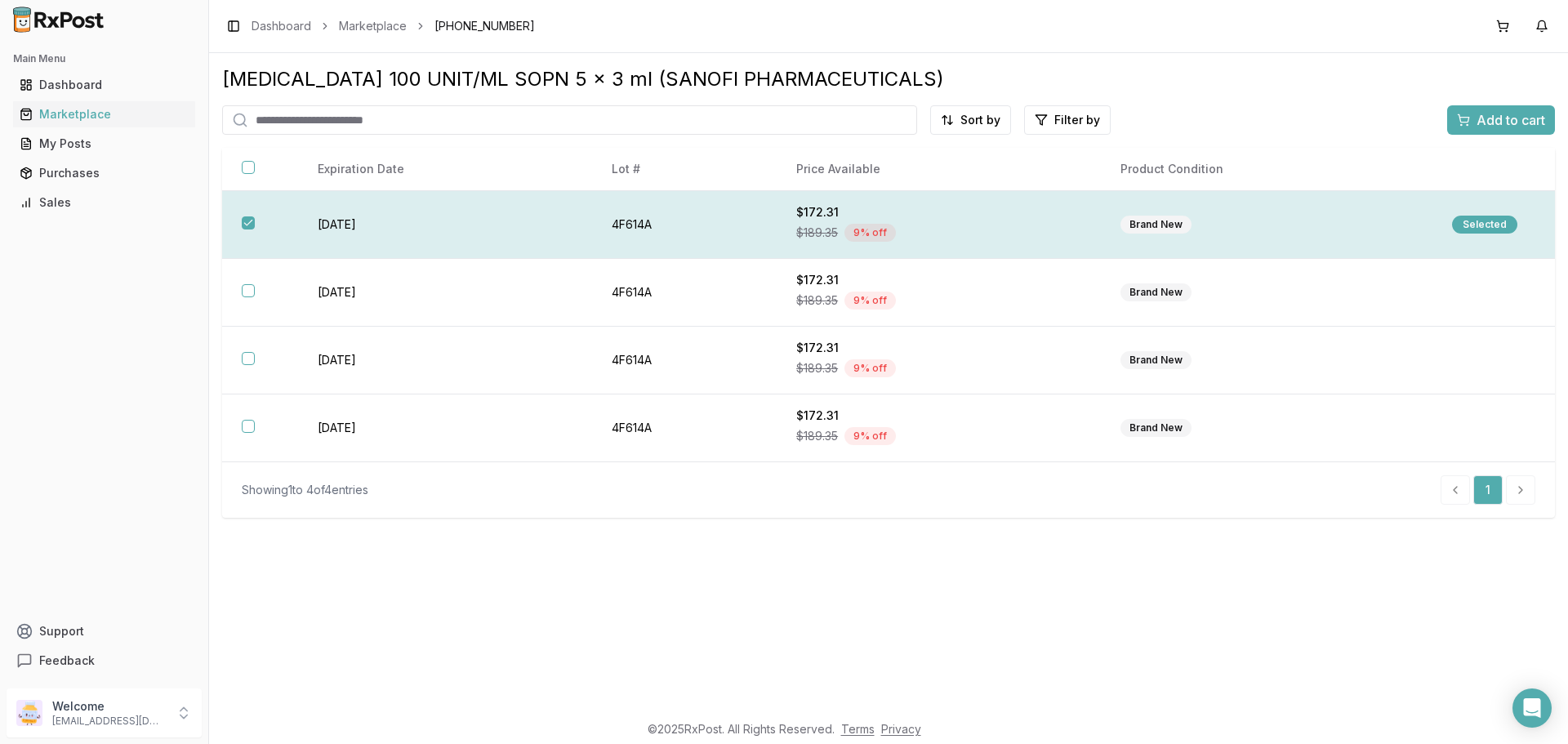
click at [1466, 216] on div "Selected" at bounding box center [1485, 224] width 65 height 18
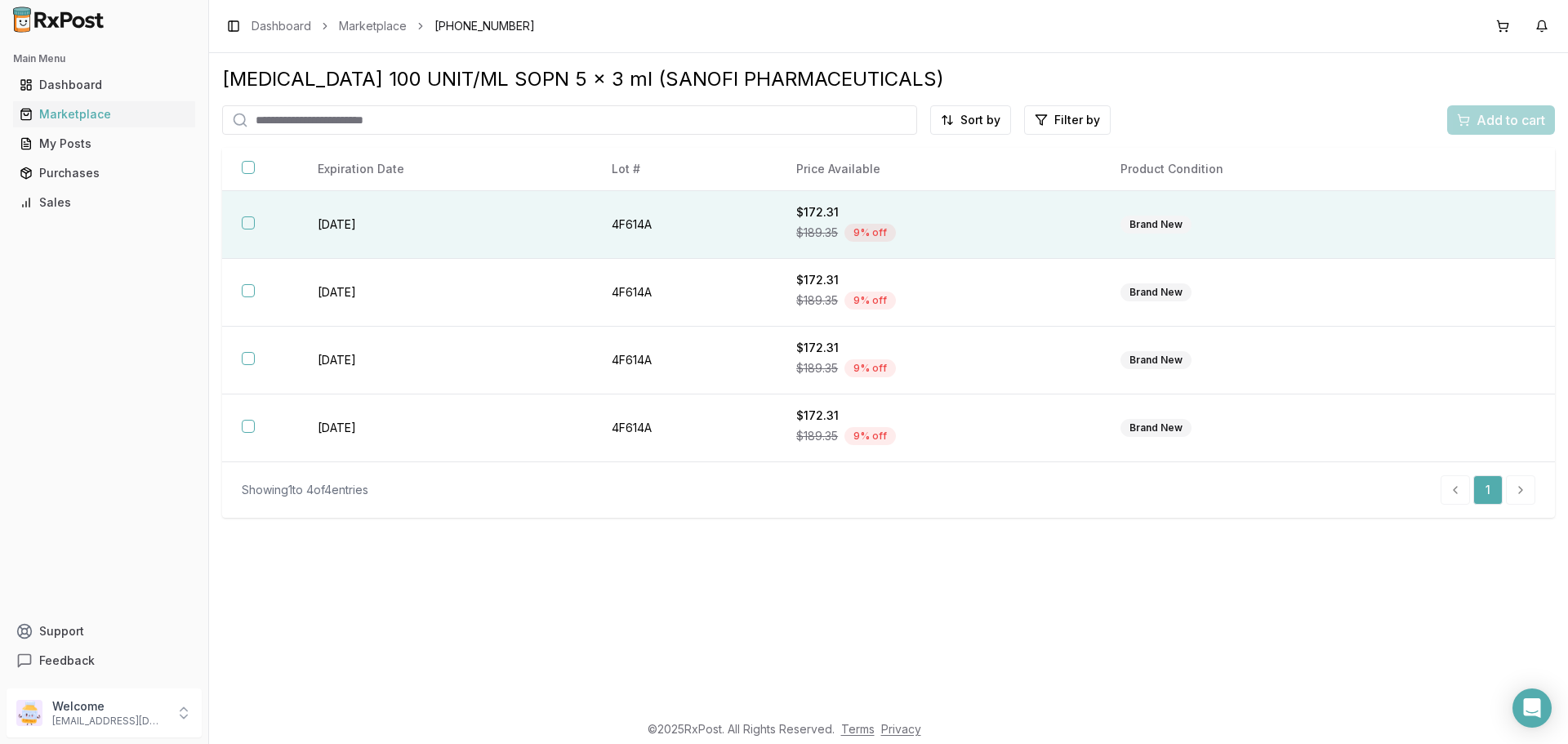
click at [1512, 118] on div "Add to cart" at bounding box center [1501, 120] width 108 height 30
click at [244, 223] on button "button" at bounding box center [247, 222] width 13 height 13
click at [1518, 122] on span "Add to cart" at bounding box center [1511, 120] width 69 height 20
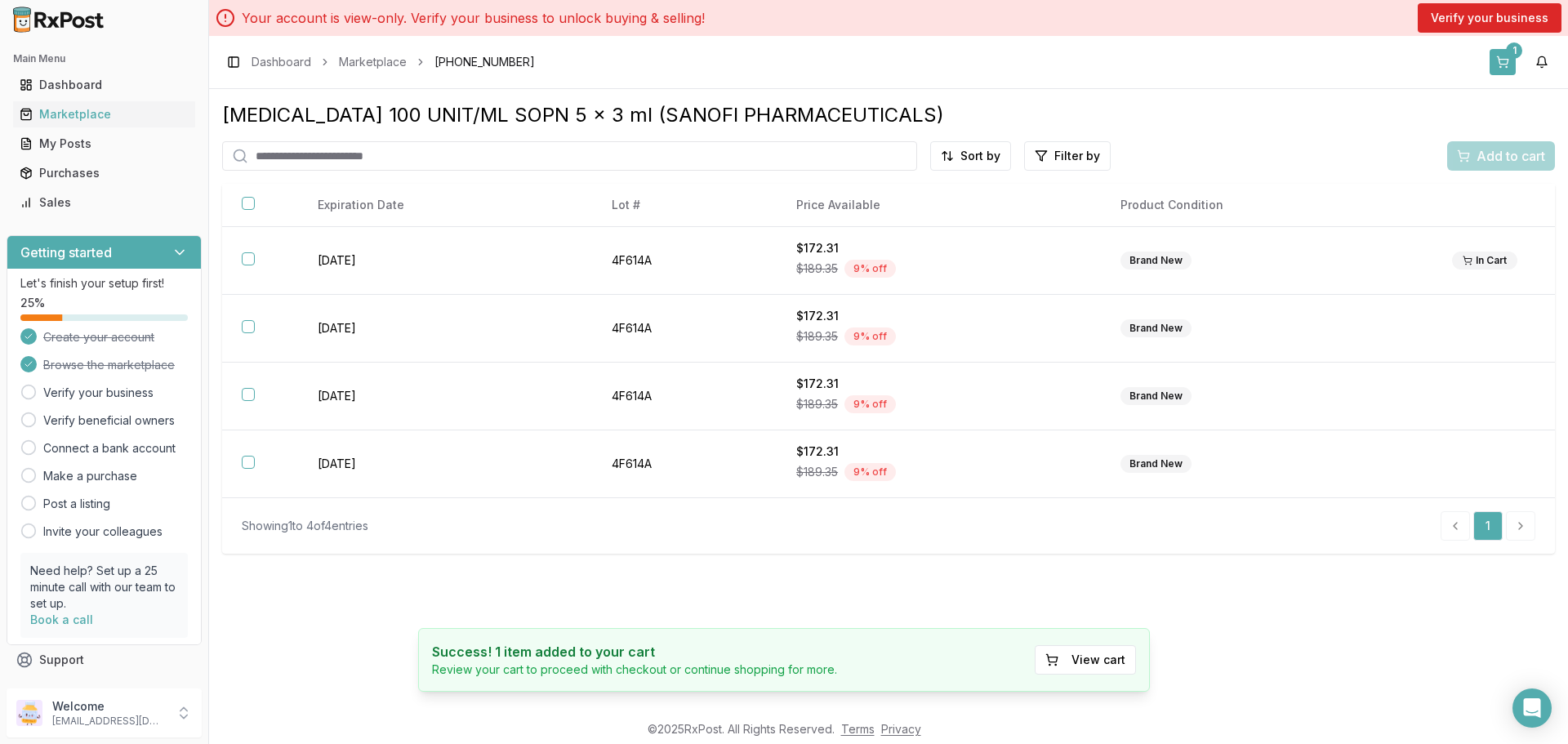
click at [1509, 59] on button "1" at bounding box center [1503, 62] width 26 height 26
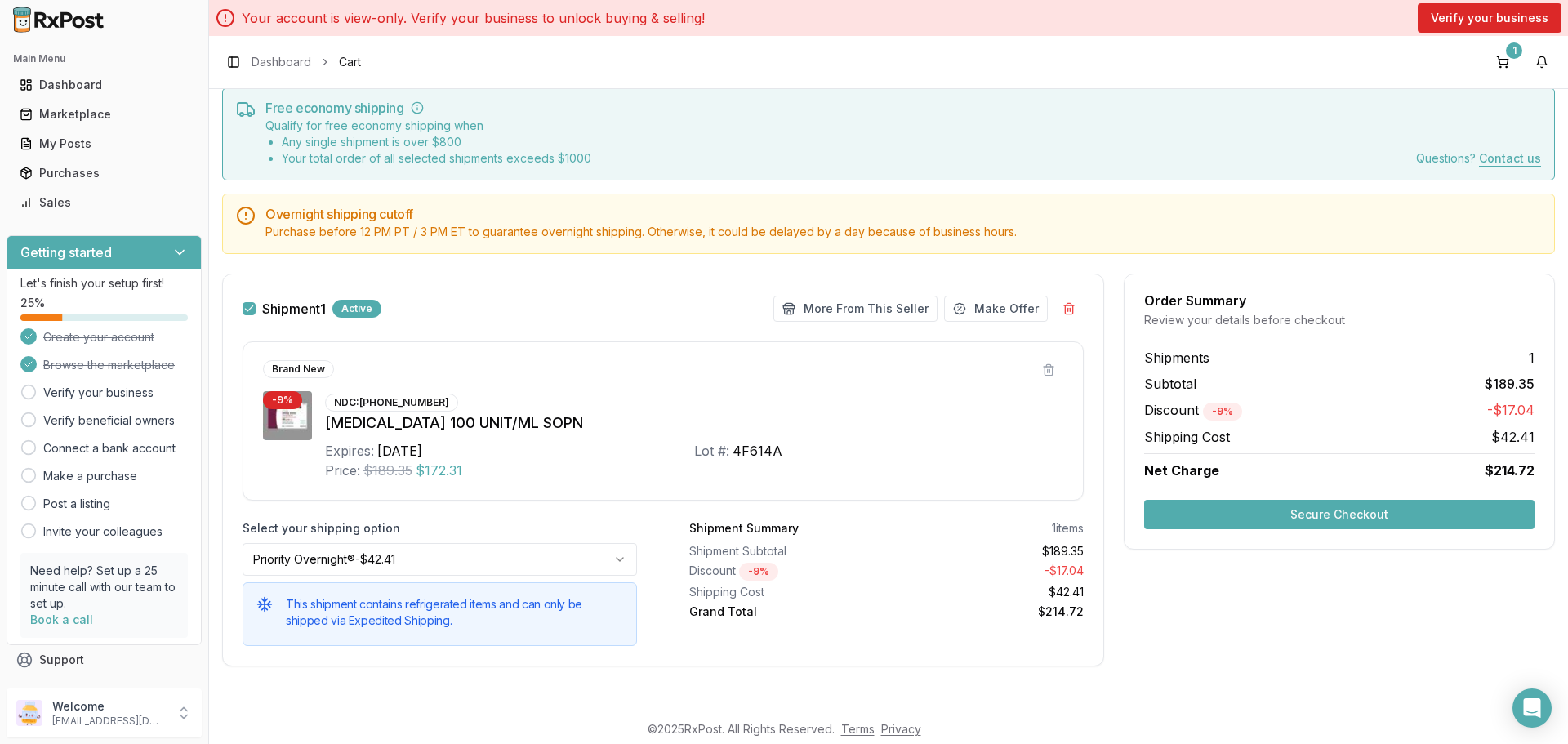
scroll to position [55, 0]
click at [821, 300] on button "More From This Seller" at bounding box center [855, 308] width 164 height 26
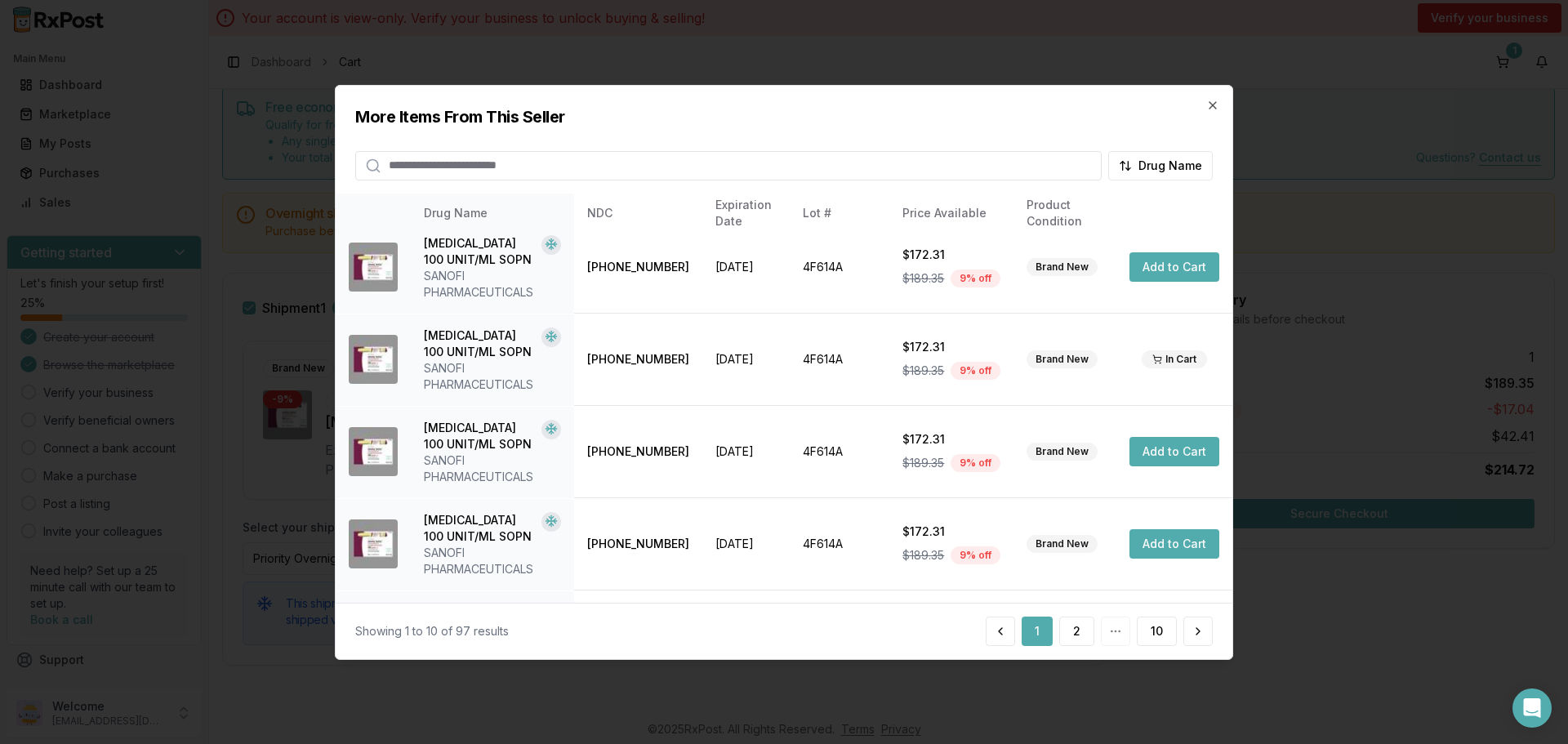
scroll to position [0, 0]
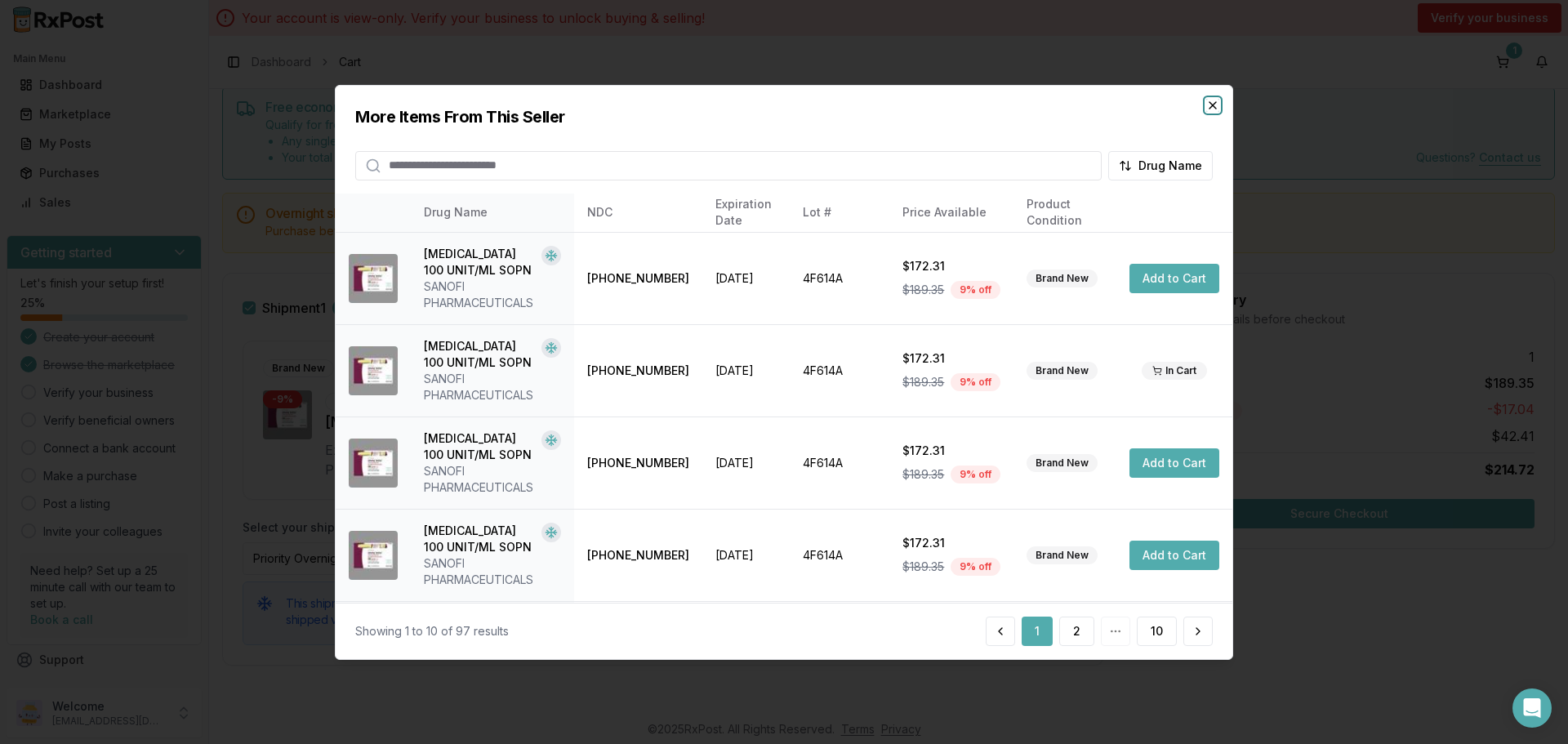
click at [1215, 103] on icon "button" at bounding box center [1213, 105] width 7 height 7
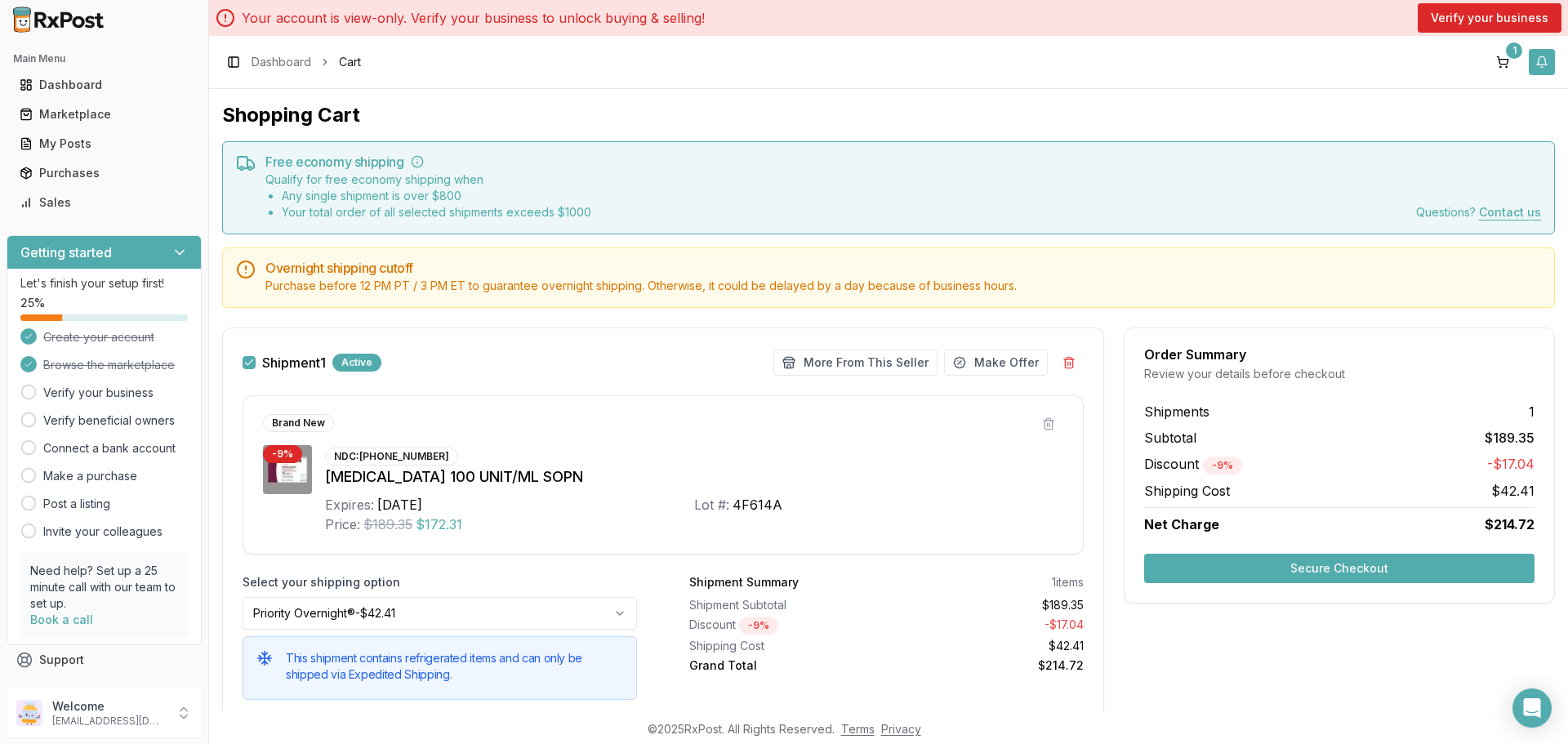
click at [1547, 55] on button "button" at bounding box center [1542, 62] width 26 height 26
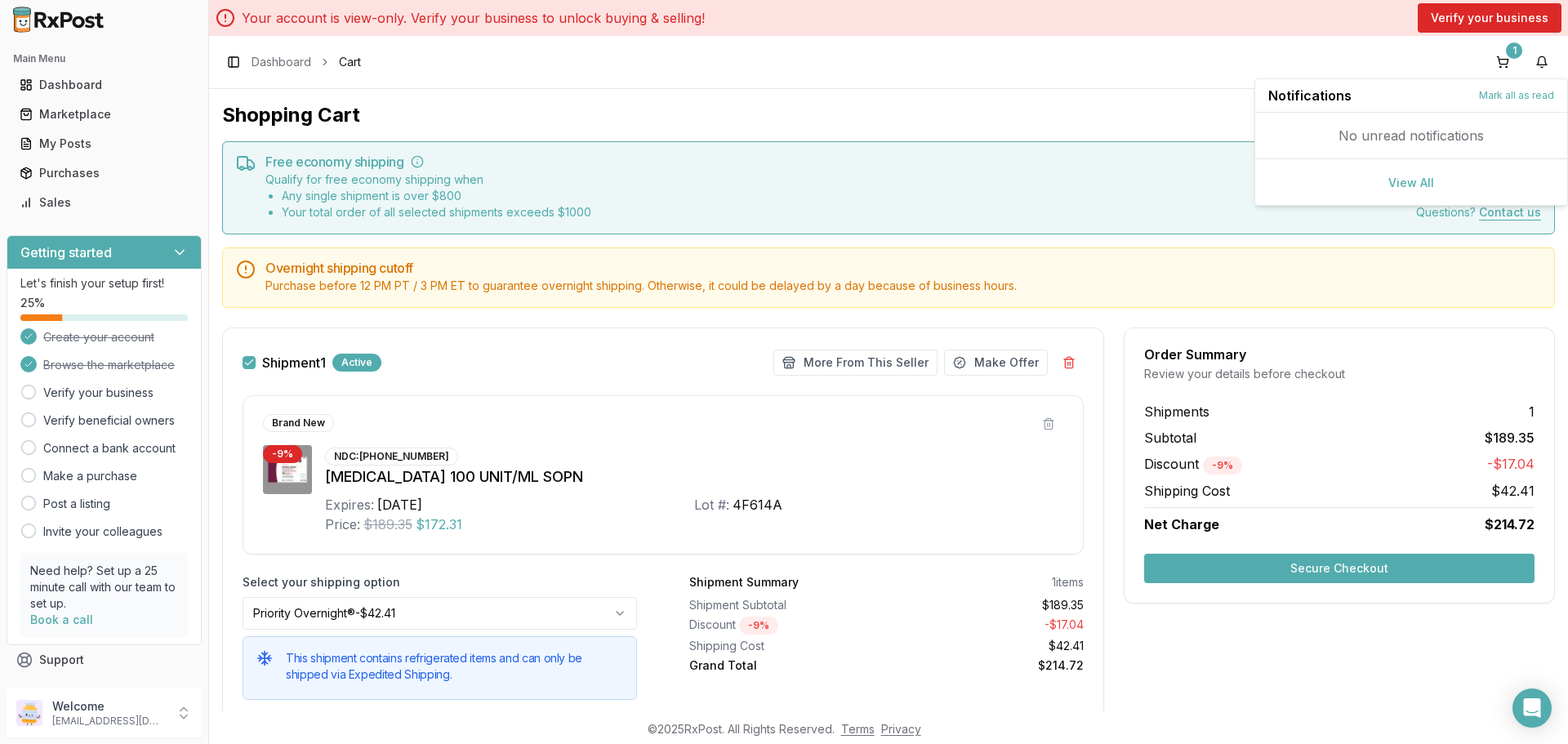
click at [949, 128] on div "Shopping Cart Free economy shipping Qualify for free economy shipping when Any …" at bounding box center [888, 400] width 1359 height 622
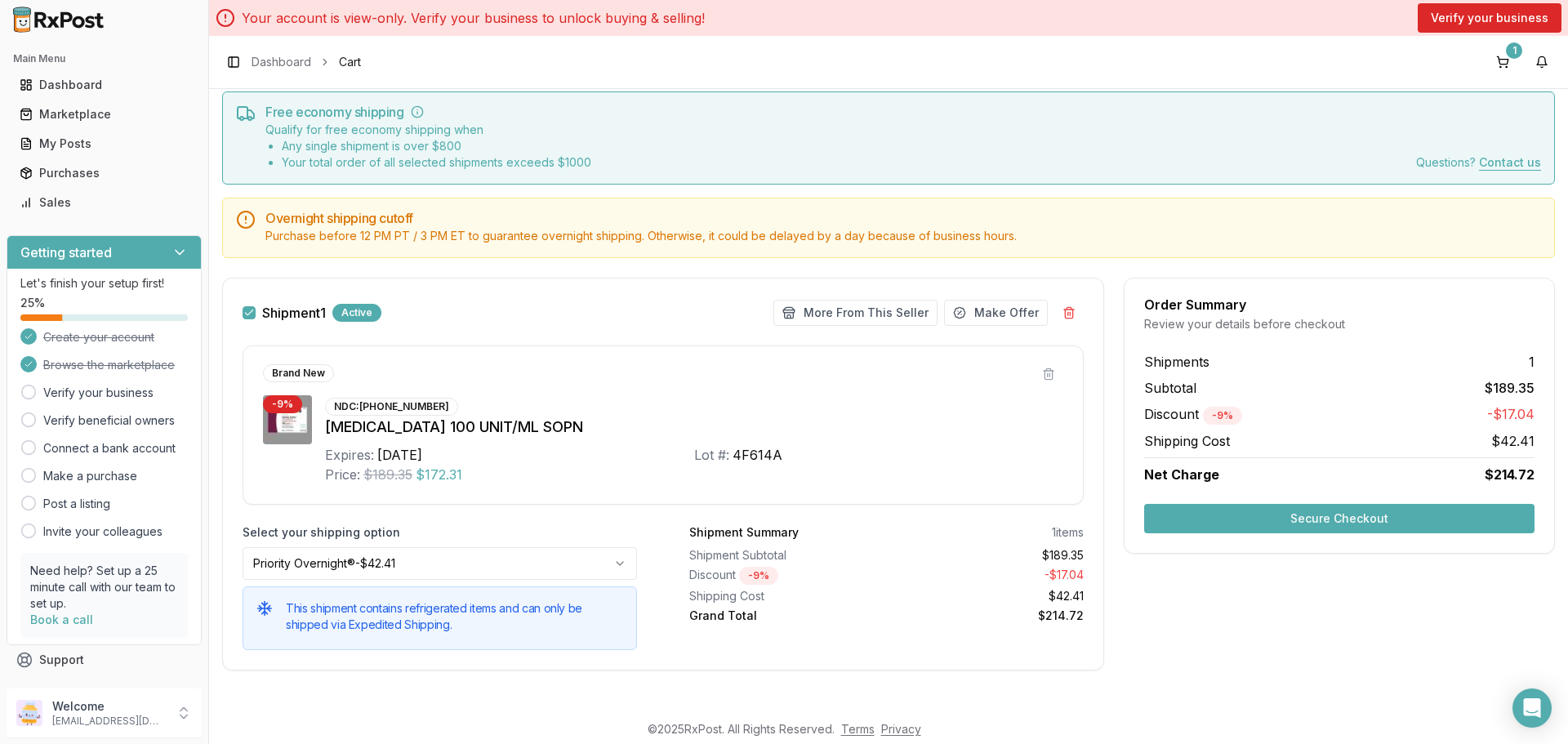
scroll to position [55, 0]
